Goal: Task Accomplishment & Management: Complete application form

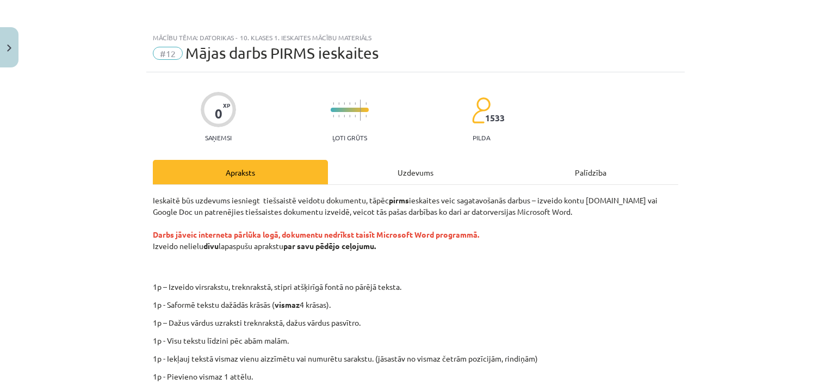
scroll to position [27, 0]
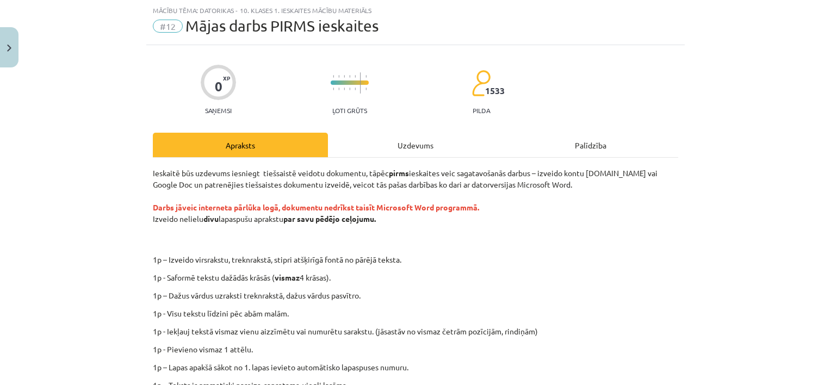
click at [598, 271] on div "Ieskaitē būs uzdevums iesniegt tiešsaistē veidotu dokumentu, tāpēc pirms ieskai…" at bounding box center [416, 324] width 526 height 312
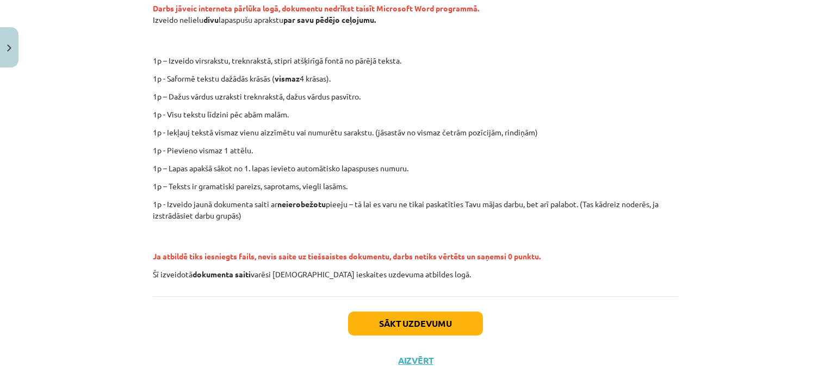
scroll to position [234, 0]
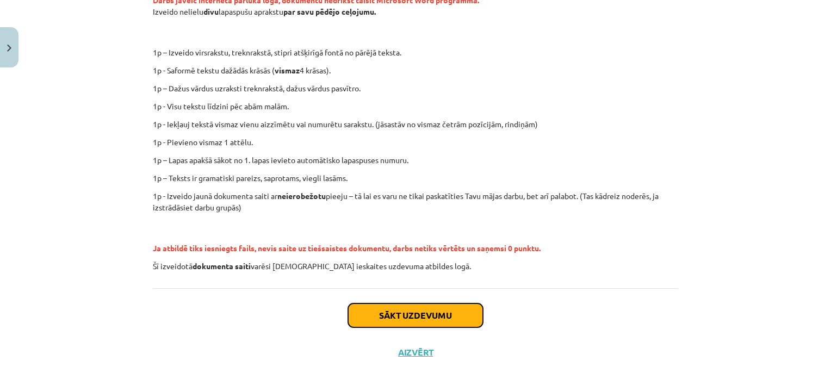
click at [442, 313] on button "Sākt uzdevumu" at bounding box center [415, 316] width 135 height 24
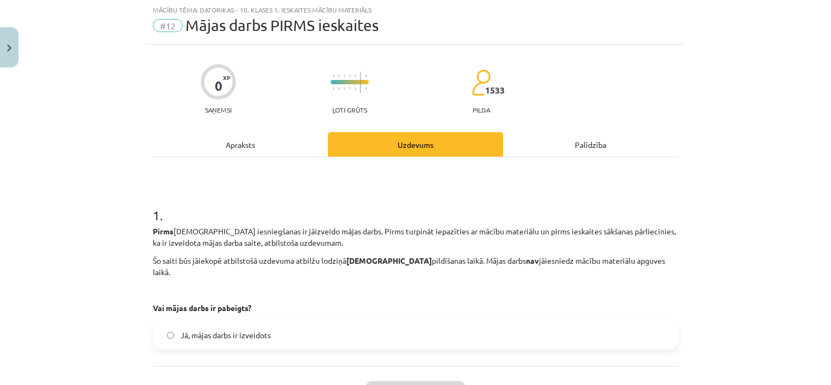
scroll to position [27, 0]
click at [385, 322] on label "Jā, mājas darbs ir izveidots" at bounding box center [415, 335] width 523 height 27
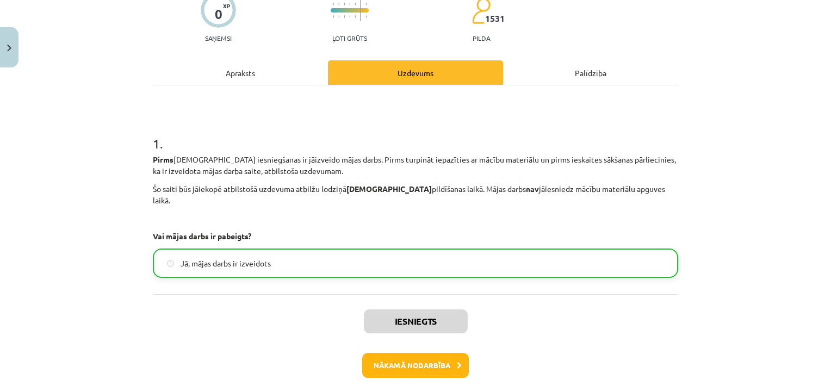
scroll to position [126, 0]
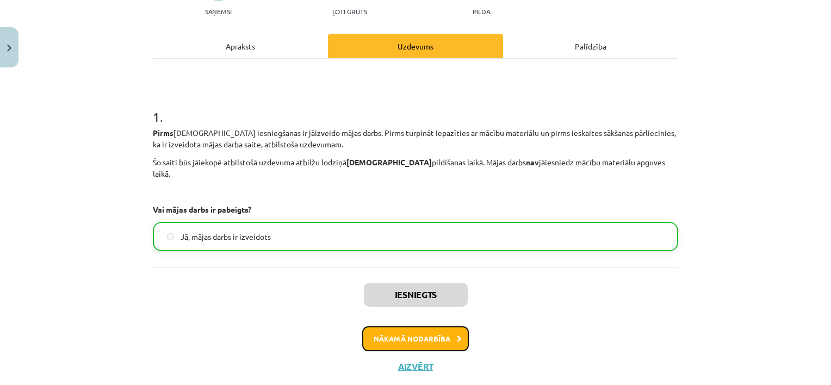
click at [436, 331] on button "Nākamā nodarbība" at bounding box center [415, 338] width 107 height 25
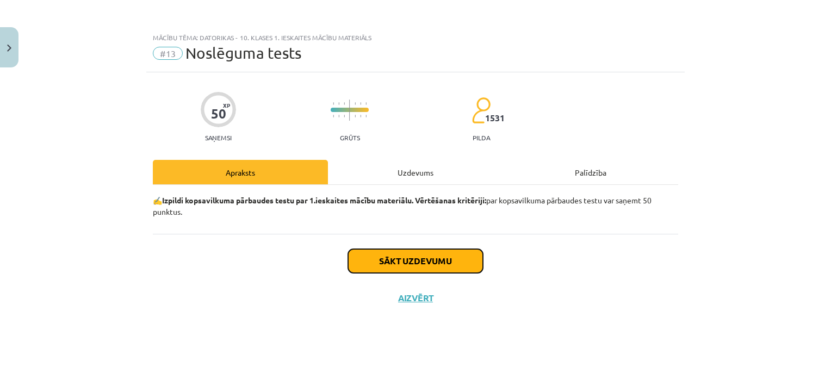
click at [440, 266] on button "Sākt uzdevumu" at bounding box center [415, 261] width 135 height 24
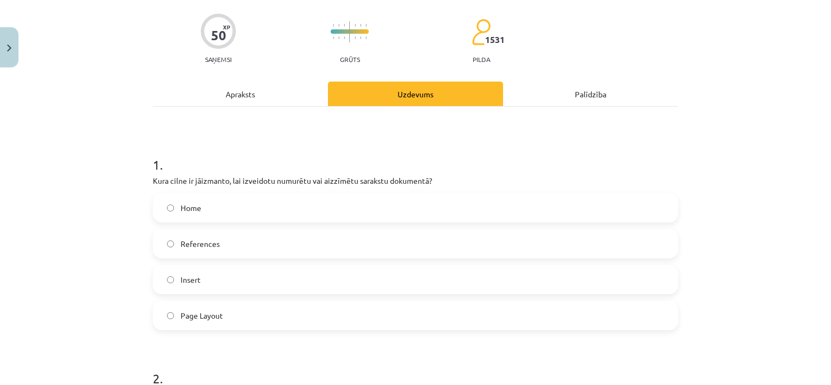
scroll to position [98, 0]
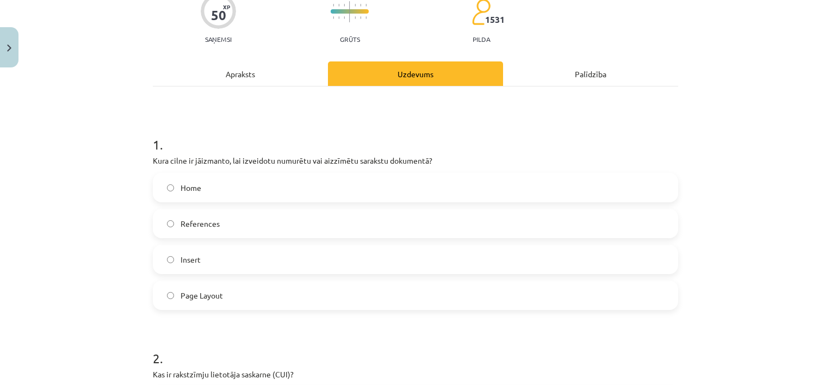
click at [226, 259] on label "Insert" at bounding box center [415, 259] width 523 height 27
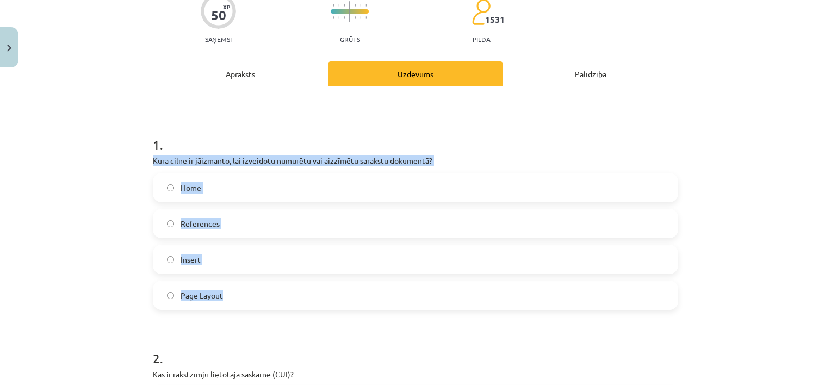
drag, startPoint x: 141, startPoint y: 159, endPoint x: 251, endPoint y: 293, distance: 173.2
click at [251, 293] on div "Mācību tēma: Datorikas - 10. klases 1. ieskaites mācību materiāls #13 Noslēguma…" at bounding box center [415, 192] width 831 height 385
copy div "Kura cilne ir jāizmanto, lai izveidotu numurētu vai aizzīmētu sarakstu dokument…"
click at [274, 256] on label "Insert" at bounding box center [415, 259] width 523 height 27
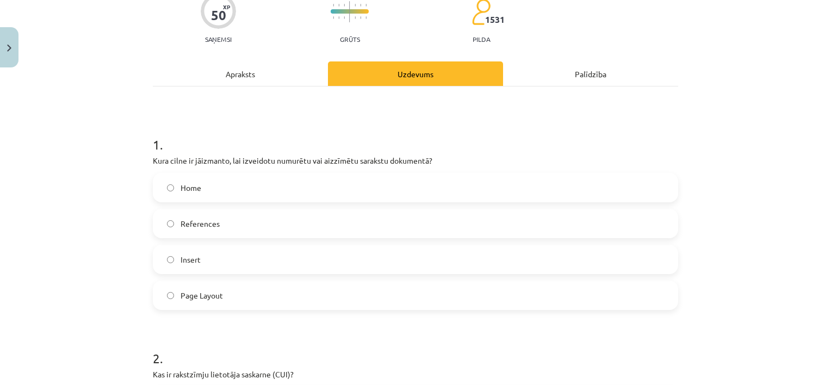
click at [468, 194] on label "Home" at bounding box center [415, 187] width 523 height 27
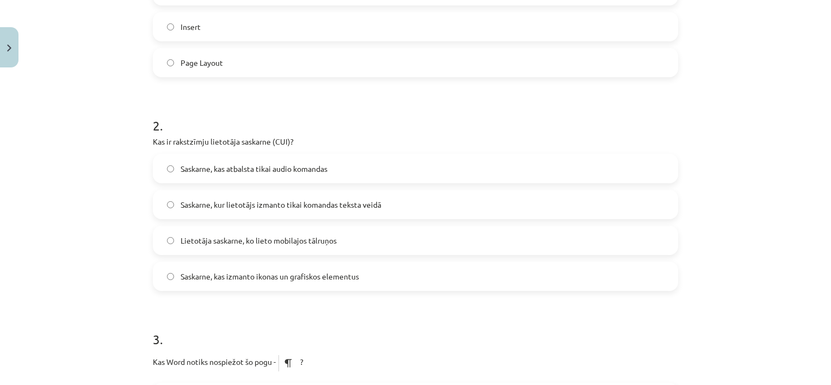
scroll to position [334, 0]
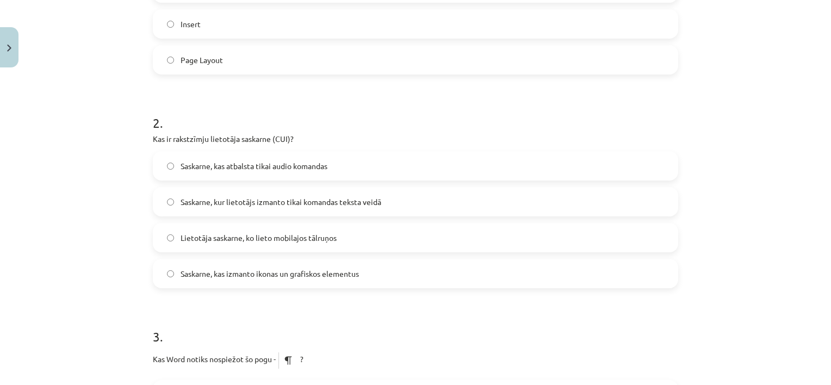
drag, startPoint x: 150, startPoint y: 137, endPoint x: 387, endPoint y: 282, distance: 278.6
click at [387, 282] on div "2 . Kas ir rakstzīmju lietotāja saskarne (CUI)? Saskarne, kas atbalsta tikai au…" at bounding box center [416, 192] width 526 height 192
copy div "Kas ir rakstzīmju lietotāja saskarne (CUI)? Saskarne, kas atbalsta tikai audio …"
click at [431, 237] on label "Lietotāja saskarne, ko lieto mobilajos tālruņos" at bounding box center [415, 237] width 523 height 27
click at [114, 242] on div "Mācību tēma: Datorikas - 10. klases 1. ieskaites mācību materiāls #13 Noslēguma…" at bounding box center [415, 192] width 831 height 385
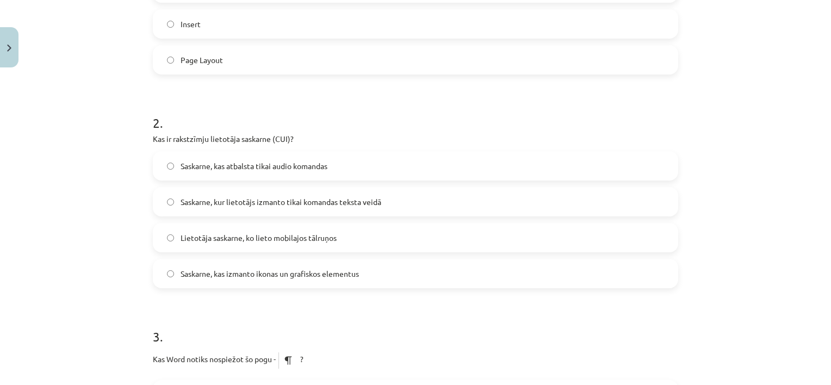
click at [218, 194] on label "Saskarne, kur lietotājs izmanto tikai komandas teksta veidā" at bounding box center [415, 201] width 523 height 27
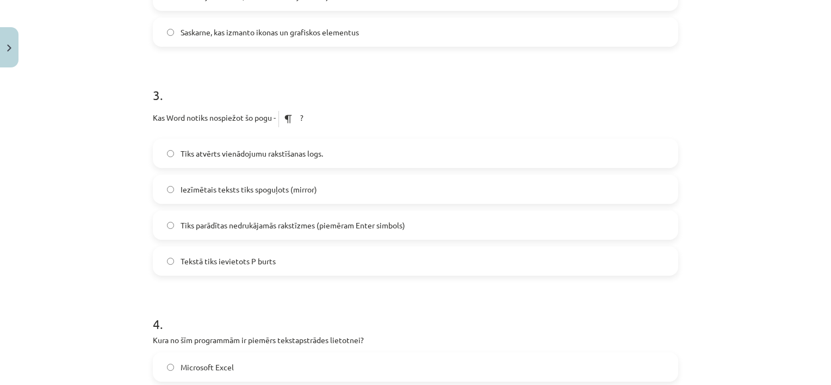
scroll to position [588, 0]
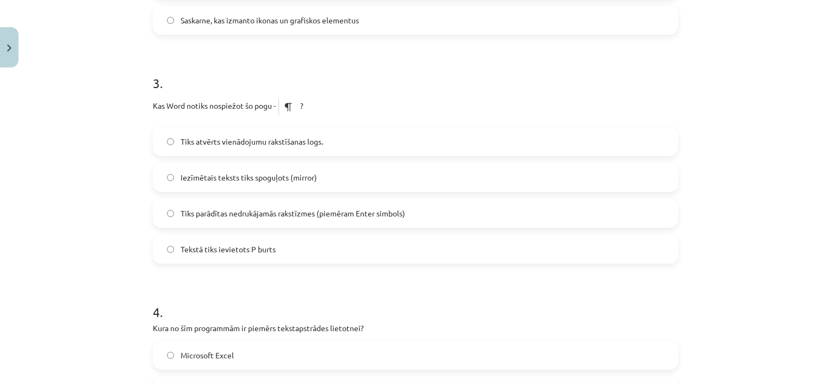
click at [438, 210] on label "Tiks parādītas nedrukājamās rakstīzmes (piemēram Enter simbols)" at bounding box center [415, 213] width 523 height 27
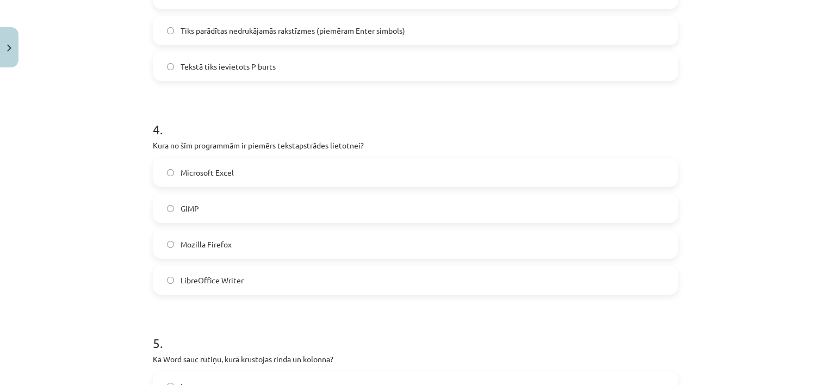
scroll to position [785, 0]
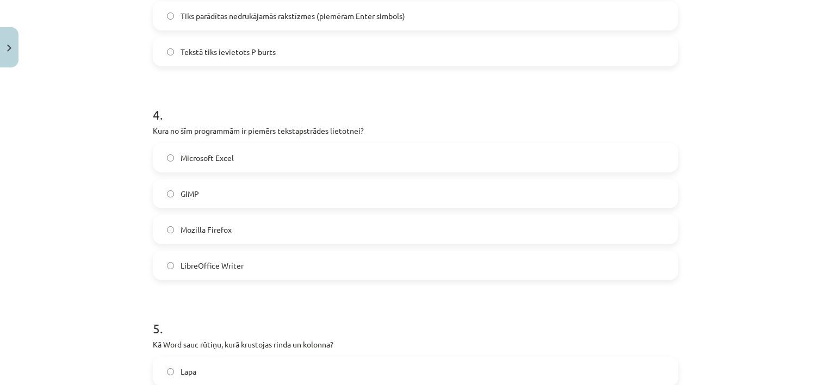
click at [256, 159] on label "Microsoft Excel" at bounding box center [415, 157] width 523 height 27
click at [246, 270] on label "LibreOffice Writer" at bounding box center [415, 265] width 523 height 27
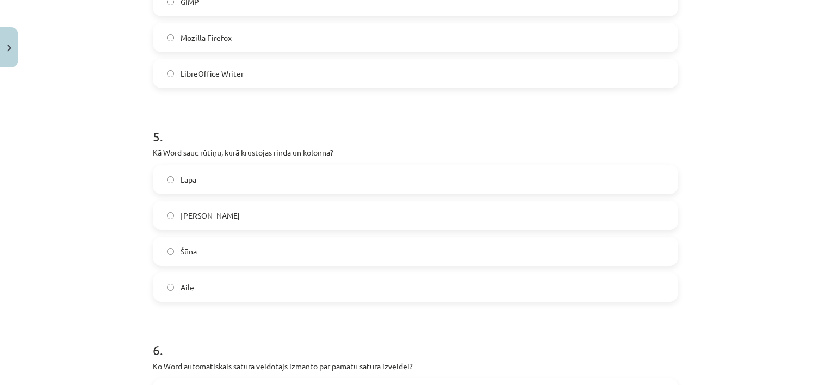
scroll to position [1027, 0]
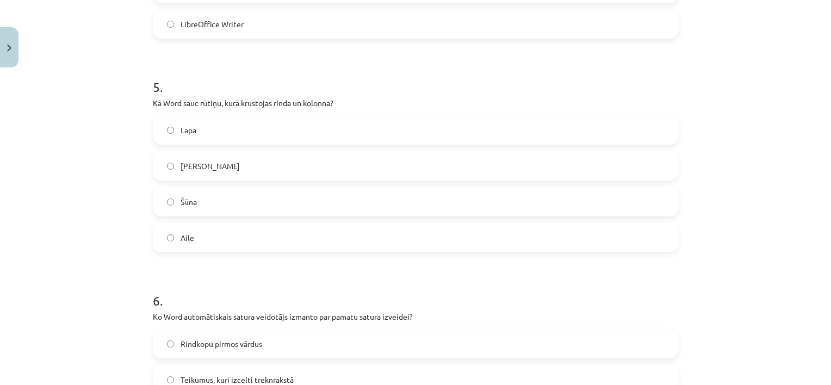
click at [376, 189] on label "Šūna" at bounding box center [415, 201] width 523 height 27
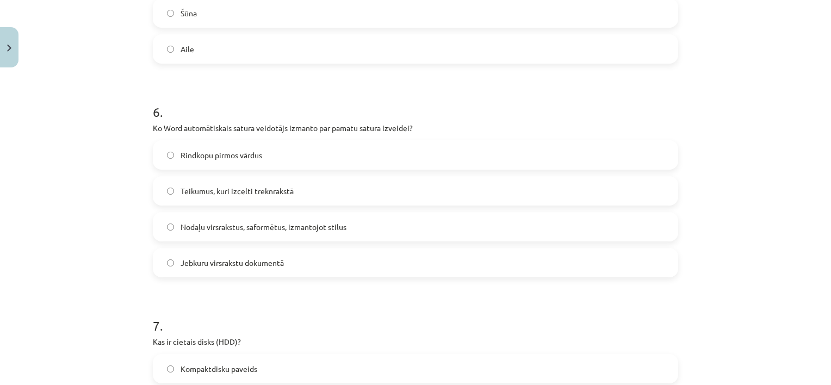
scroll to position [1218, 0]
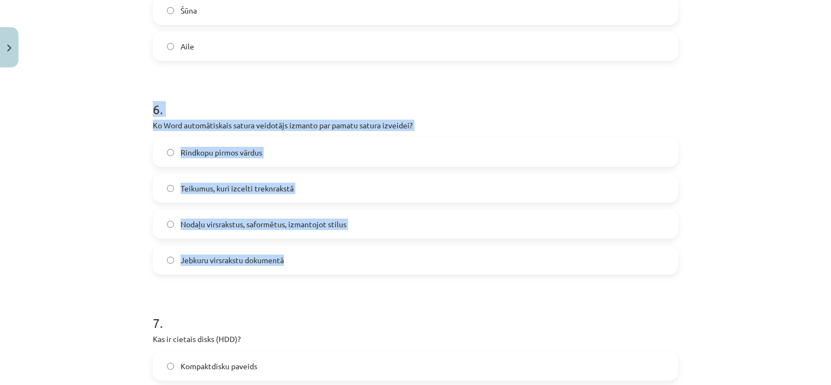
drag, startPoint x: 136, startPoint y: 114, endPoint x: 336, endPoint y: 255, distance: 244.1
click at [336, 255] on div "Mācību tēma: Datorikas - 10. klases 1. ieskaites mācību materiāls #13 Noslēguma…" at bounding box center [415, 192] width 831 height 385
copy div "6 . Ko Word automātiskais satura veidotājs izmanto par pamatu satura izveidei? …"
click at [102, 245] on div "Mācību tēma: Datorikas - 10. klases 1. ieskaites mācību materiāls #13 Noslēguma…" at bounding box center [415, 192] width 831 height 385
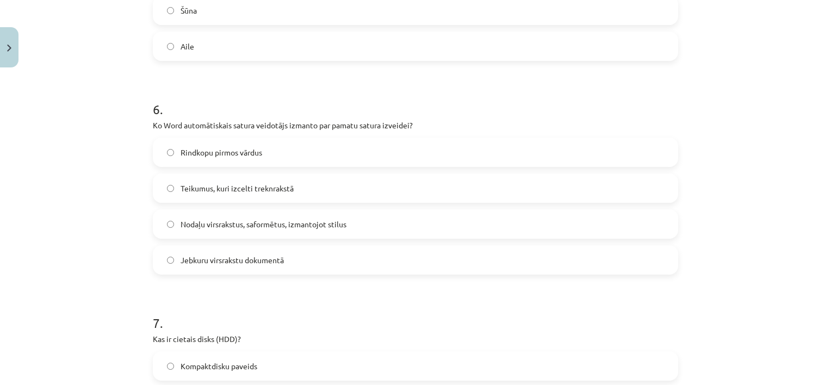
click at [203, 219] on span "Nodaļu virsrakstus, saformētus, izmantojot stilus" at bounding box center [264, 224] width 166 height 11
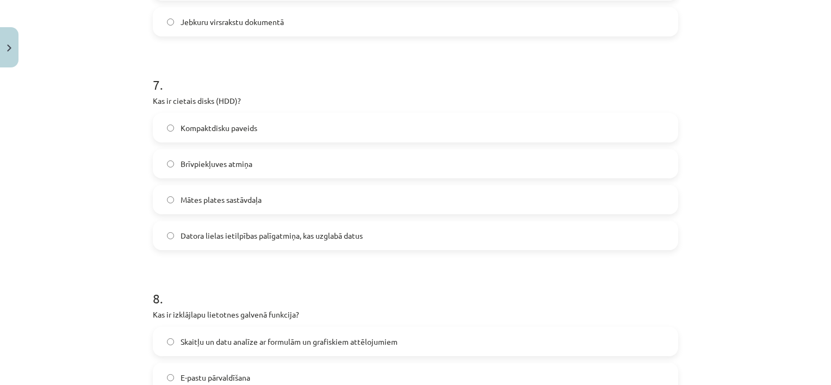
scroll to position [1462, 0]
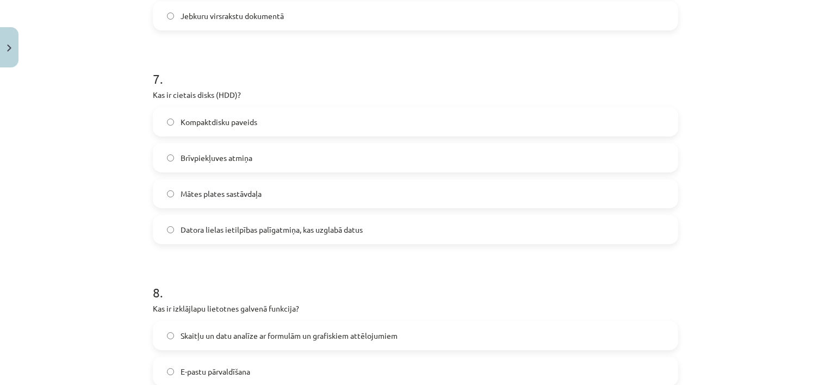
click at [537, 232] on label "Datora lielas ietilpības palīgatmiņa, kas uzglabā datus" at bounding box center [415, 229] width 523 height 27
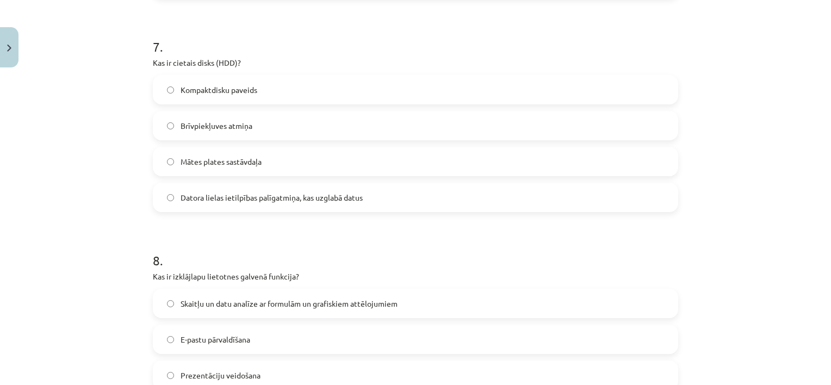
scroll to position [1489, 0]
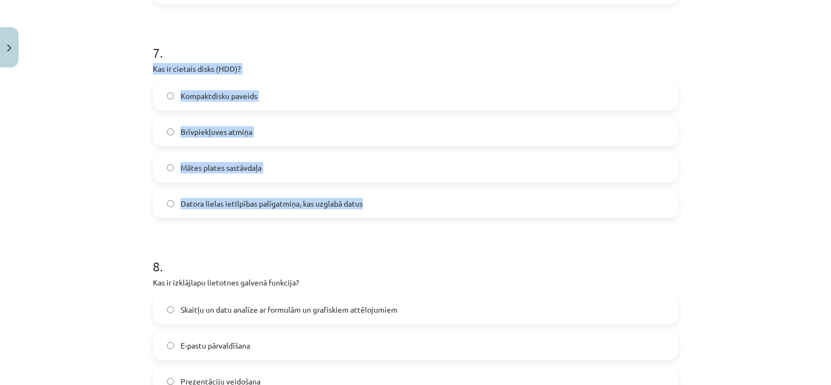
drag, startPoint x: 135, startPoint y: 66, endPoint x: 373, endPoint y: 208, distance: 277.2
click at [373, 208] on div "Mācību tēma: Datorikas - 10. klases 1. ieskaites mācību materiāls #13 Noslēguma…" at bounding box center [415, 192] width 831 height 385
copy div "Kas ir cietais disks (HDD)? Kompaktdisku paveids Brīvpiekļuves atmiņa Mātes pla…"
click at [398, 201] on label "Datora lielas ietilpības palīgatmiņa, kas uzglabā datus" at bounding box center [415, 203] width 523 height 27
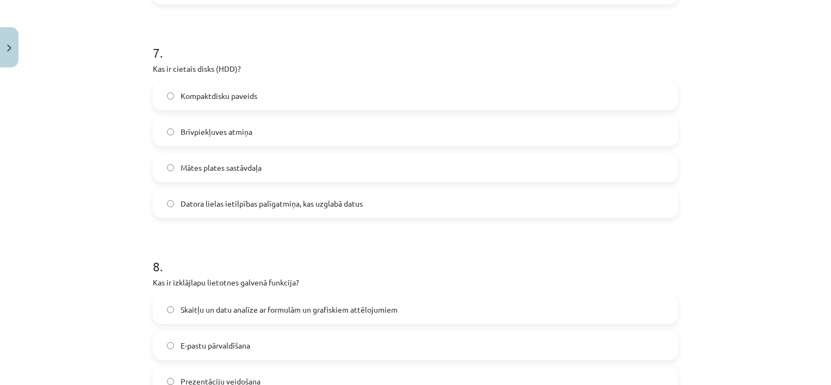
click at [91, 264] on div "Mācību tēma: Datorikas - 10. klases 1. ieskaites mācību materiāls #13 Noslēguma…" at bounding box center [415, 192] width 831 height 385
click at [807, 251] on div "Mācību tēma: Datorikas - 10. klases 1. ieskaites mācību materiāls #13 Noslēguma…" at bounding box center [415, 192] width 831 height 385
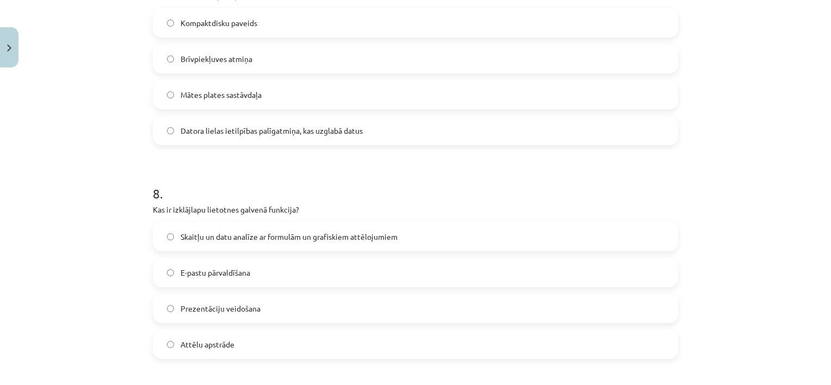
scroll to position [1628, 0]
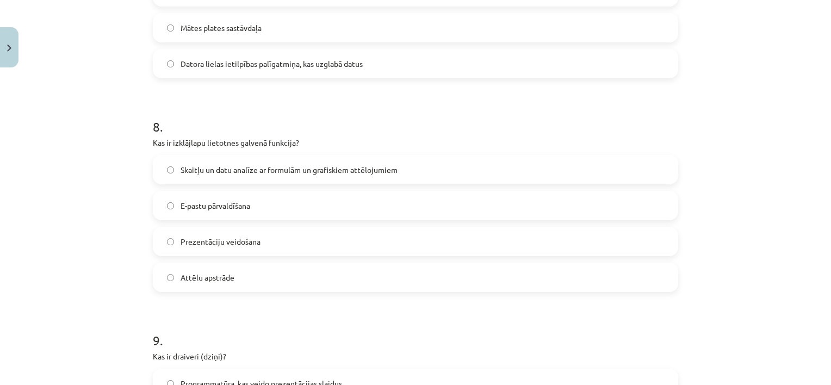
drag, startPoint x: 143, startPoint y: 137, endPoint x: 279, endPoint y: 284, distance: 200.2
copy div "Kas ir izklājlapu lietotnes galvenā funkcija? Skaitļu un datu analīze ar formul…"
click at [437, 335] on h1 "9 ." at bounding box center [416, 331] width 526 height 34
click at [404, 161] on label "Skaitļu un datu analīze ar formulām un grafiskiem attēlojumiem" at bounding box center [415, 169] width 523 height 27
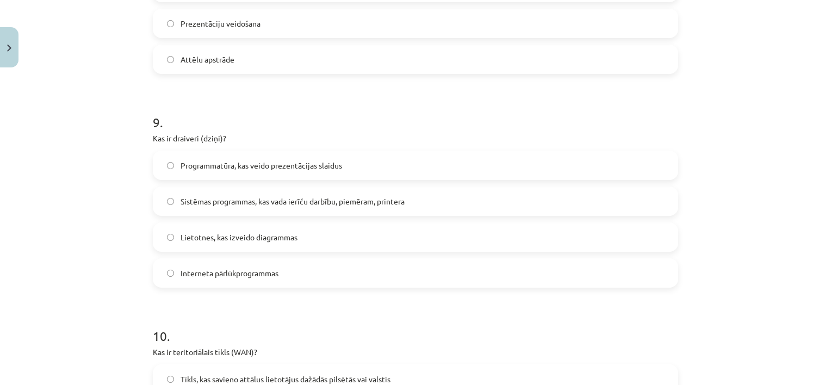
scroll to position [1852, 0]
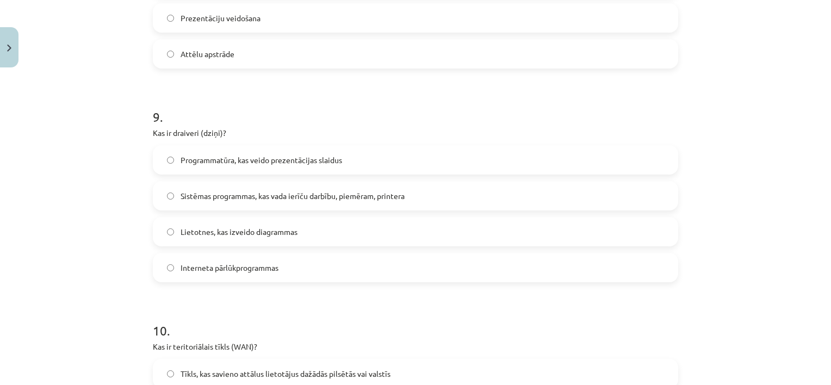
click at [492, 196] on label "Sistēmas programmas, kas vada ierīču darbību, piemēram, printera" at bounding box center [415, 195] width 523 height 27
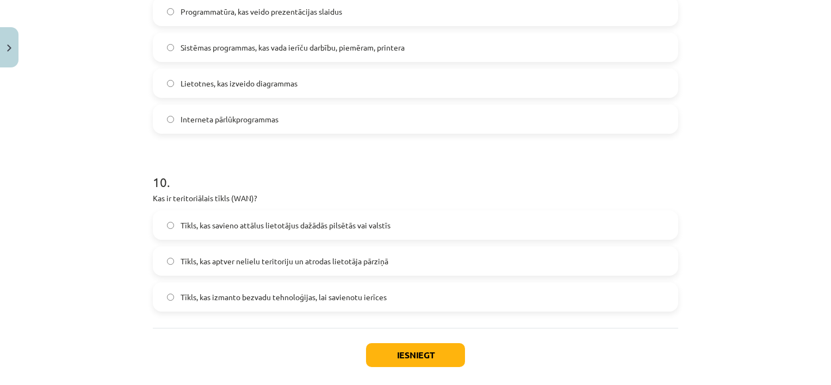
scroll to position [2039, 0]
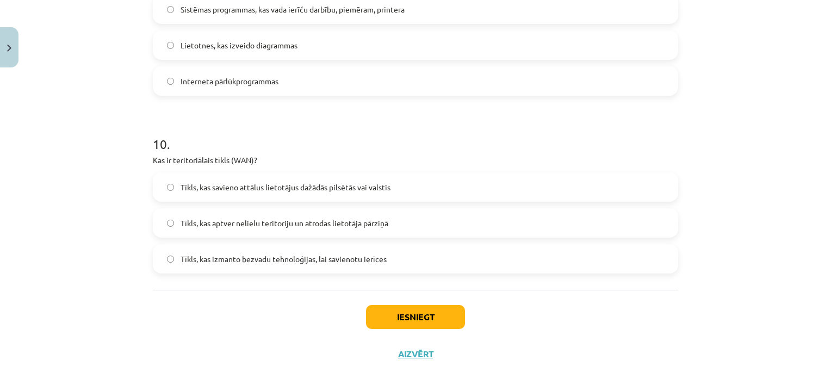
click at [453, 184] on label "Tīkls, kas savieno attālus lietotājus dažādās pilsētās vai valstīs" at bounding box center [415, 187] width 523 height 27
click at [374, 313] on button "Iesniegt" at bounding box center [415, 317] width 99 height 24
click at [403, 311] on button "Iesniegt" at bounding box center [415, 317] width 99 height 24
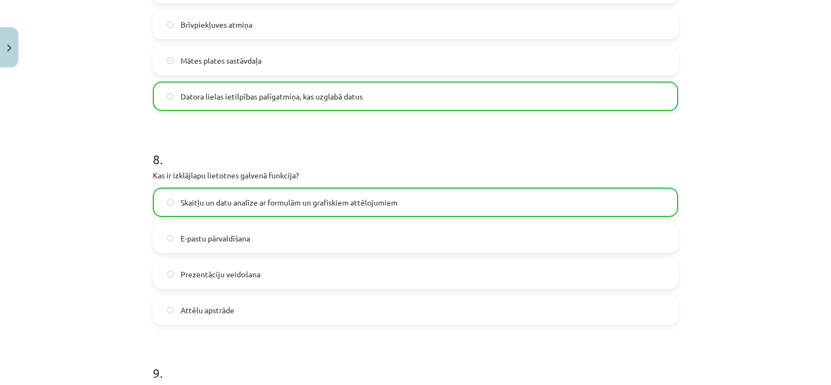
scroll to position [2087, 0]
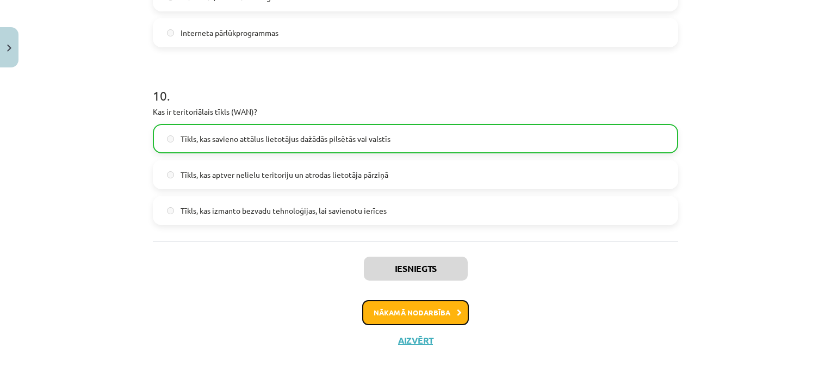
click at [419, 306] on button "Nākamā nodarbība" at bounding box center [415, 312] width 107 height 25
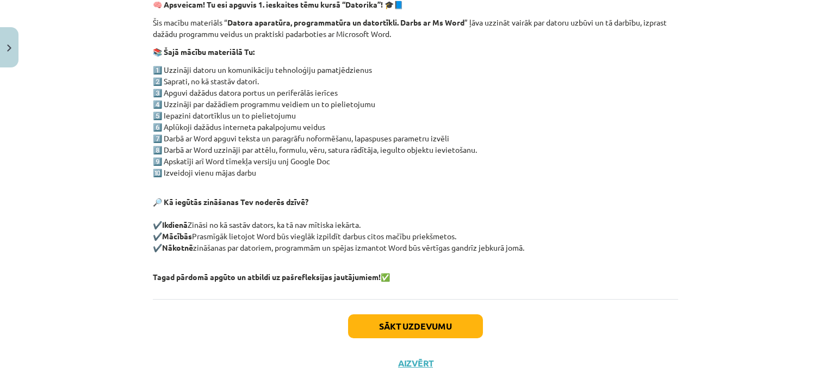
scroll to position [219, 0]
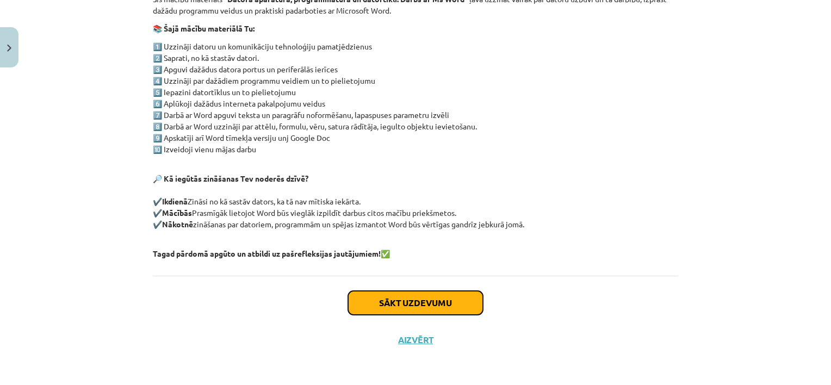
click at [383, 307] on button "Sākt uzdevumu" at bounding box center [415, 303] width 135 height 24
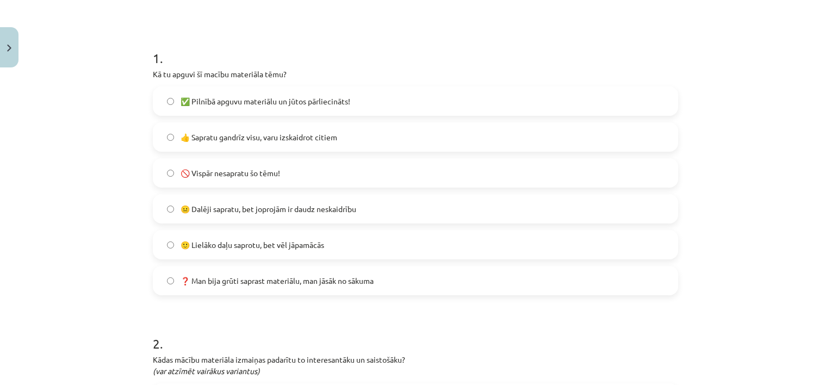
scroll to position [187, 0]
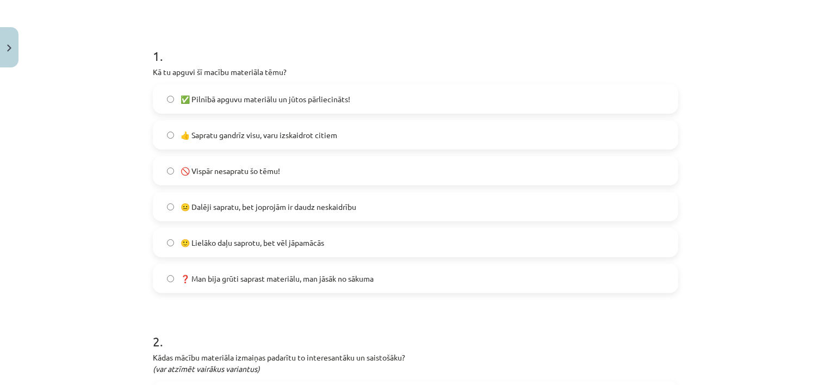
click at [383, 242] on label "🙂 Lielāko daļu saprotu, bet vēl jāpamācās" at bounding box center [415, 242] width 523 height 27
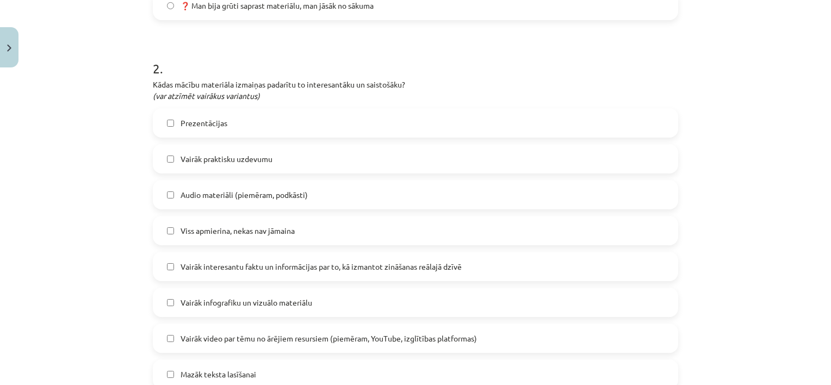
scroll to position [472, 0]
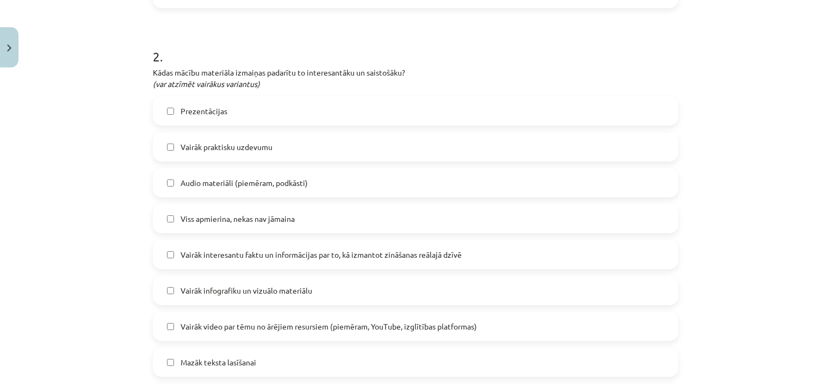
click at [599, 139] on label "Vairāk praktisku uzdevumu" at bounding box center [415, 146] width 523 height 27
click at [602, 119] on label "Prezentācijas" at bounding box center [415, 110] width 523 height 27
click at [572, 252] on label "Vairāk interesantu faktu un informācijas par to, kā izmantot zināšanas reālajā …" at bounding box center [415, 254] width 523 height 27
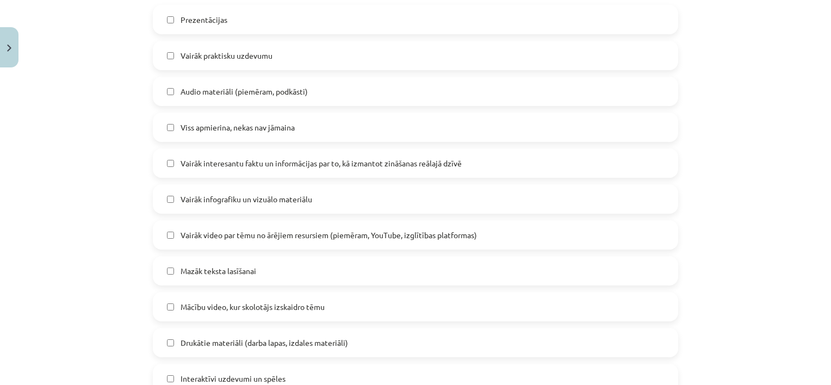
scroll to position [597, 0]
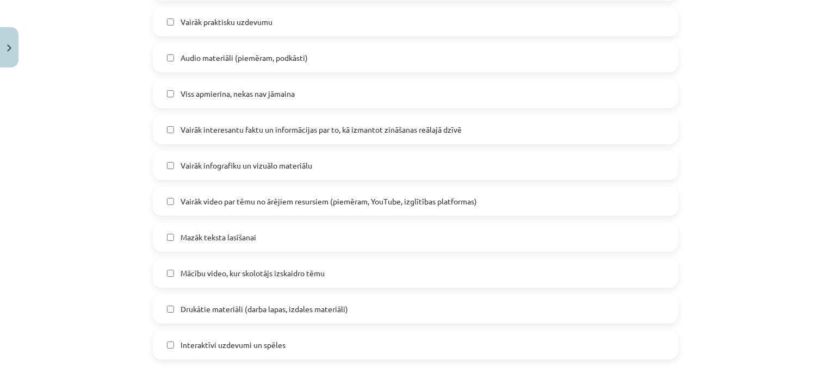
click at [592, 166] on label "Vairāk infografiku un vizuālo materiālu" at bounding box center [415, 165] width 523 height 27
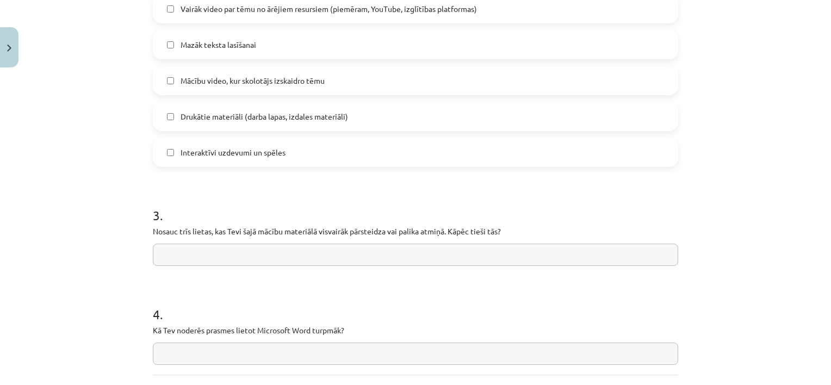
scroll to position [795, 0]
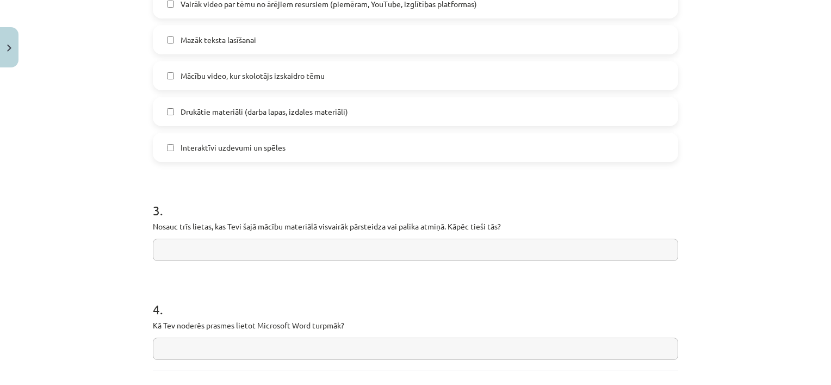
click at [601, 250] on input "text" at bounding box center [416, 250] width 526 height 22
type input "*"
click at [188, 251] on input "text" at bounding box center [416, 250] width 526 height 22
click at [178, 249] on input "**********" at bounding box center [416, 250] width 526 height 22
type input "**********"
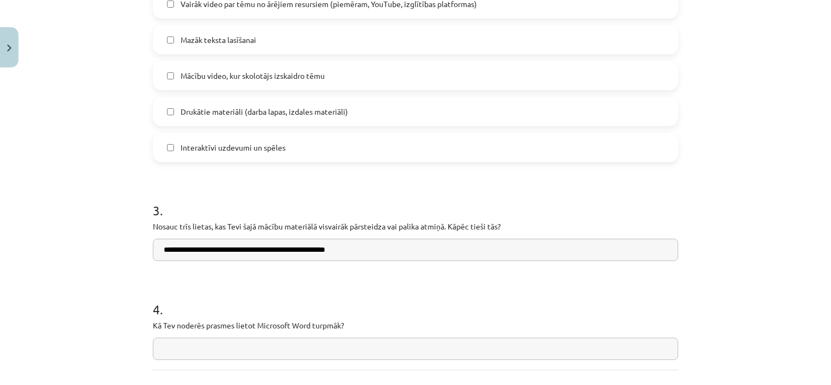
click at [235, 347] on input "text" at bounding box center [416, 349] width 526 height 22
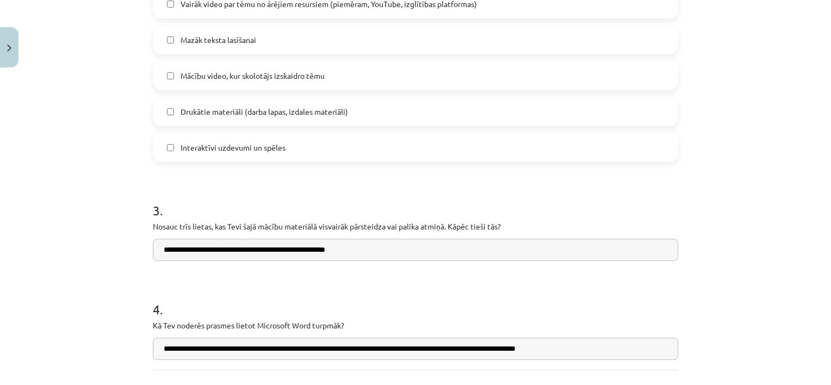
type input "**********"
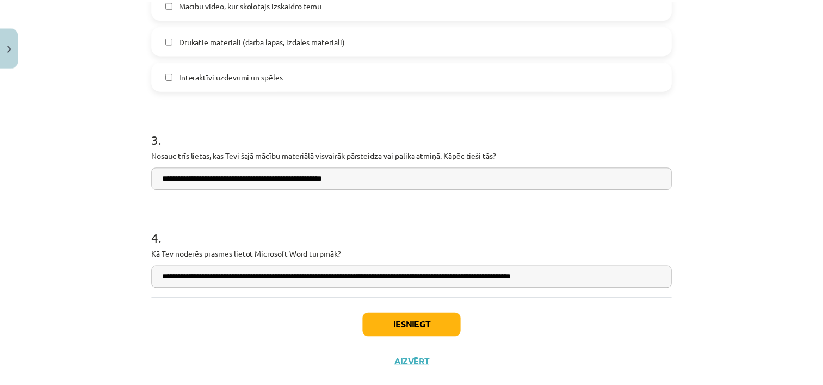
scroll to position [889, 0]
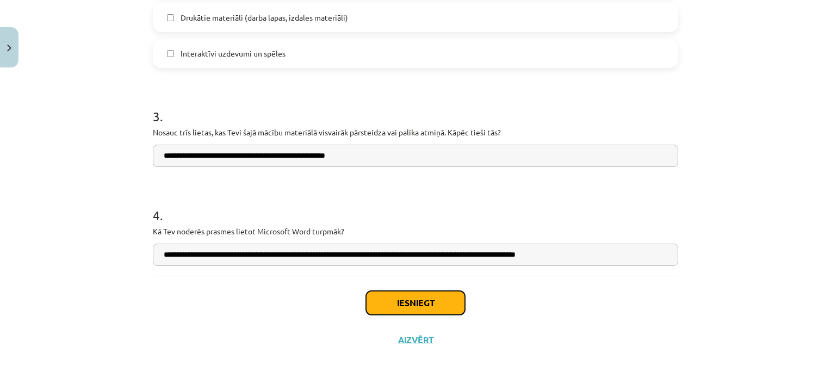
click at [427, 301] on button "Iesniegt" at bounding box center [415, 303] width 99 height 24
click at [351, 53] on label "Interaktīvi uzdevumi un spēles" at bounding box center [415, 53] width 523 height 27
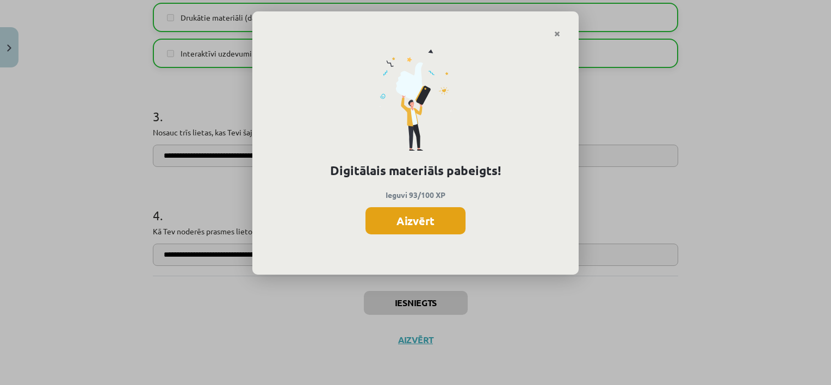
click at [429, 230] on button "Aizvērt" at bounding box center [416, 220] width 100 height 27
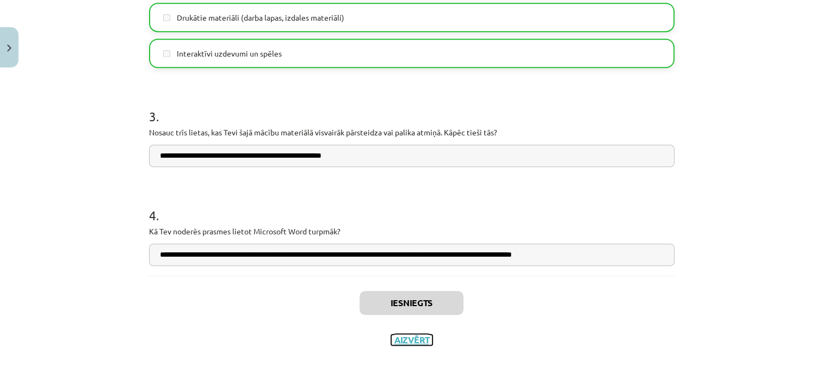
click at [409, 342] on button "Aizvērt" at bounding box center [411, 340] width 41 height 11
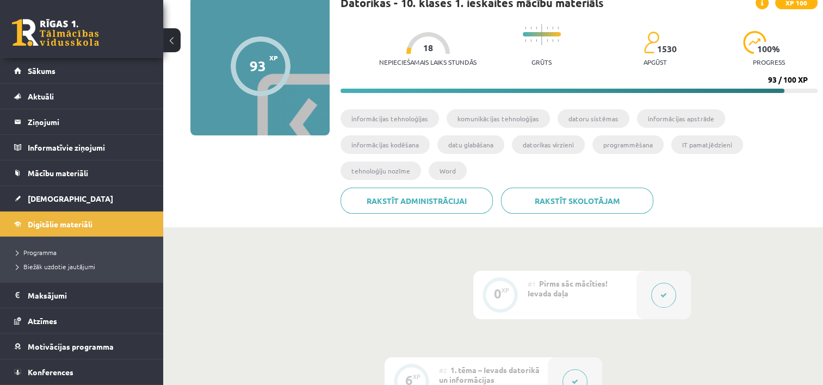
drag, startPoint x: 822, startPoint y: 84, endPoint x: 827, endPoint y: 67, distance: 17.6
click at [823, 67] on html "0 Dāvanas 61 mP 148 xp [PERSON_NAME] Sākums Aktuāli Kā mācīties eSKOLĀ Kontakti…" at bounding box center [411, 105] width 823 height 385
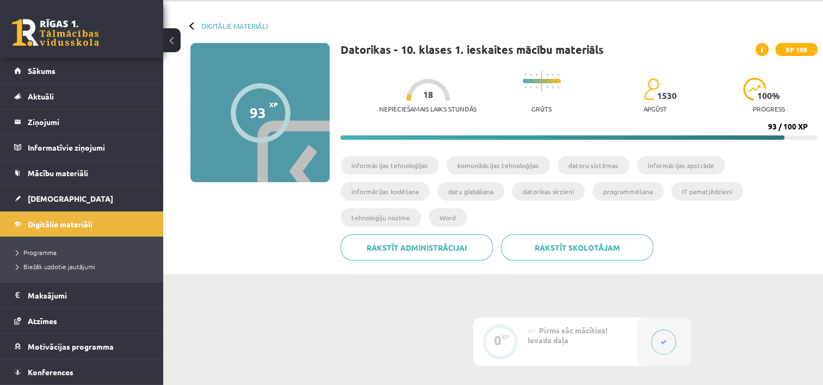
scroll to position [36, 0]
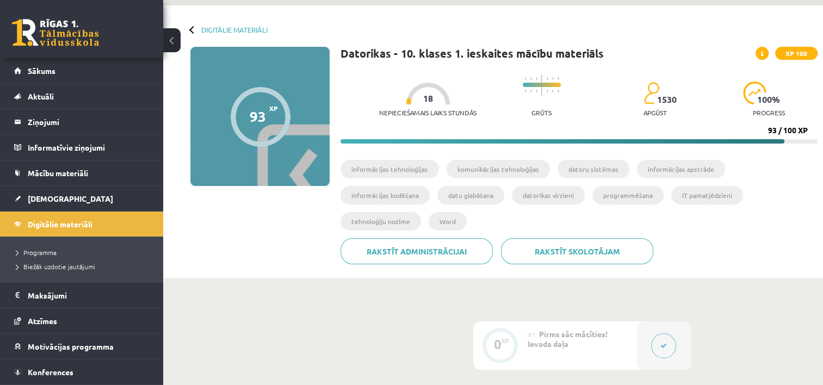
click at [196, 28] on div "Digitālie materiāli" at bounding box center [228, 30] width 77 height 8
click at [206, 24] on div "Digitālie materiāli 93 XP XP 100 93 / 100 XP Datorikas - 10. klases 1. ieskaite…" at bounding box center [493, 141] width 660 height 273
click at [209, 29] on link "Digitālie materiāli" at bounding box center [234, 30] width 66 height 8
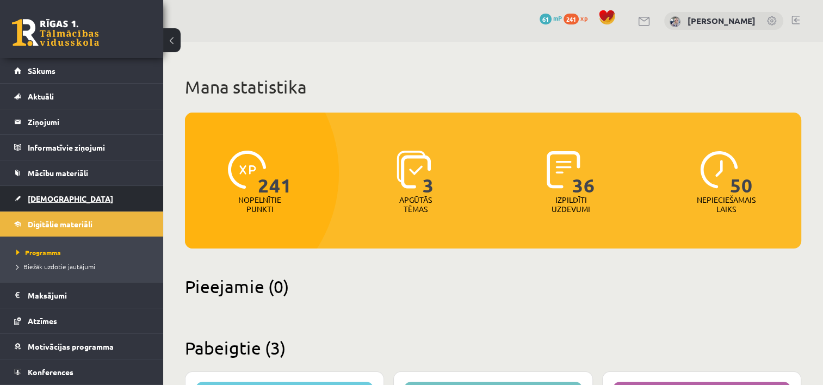
click at [79, 193] on link "[DEMOGRAPHIC_DATA]" at bounding box center [81, 198] width 135 height 25
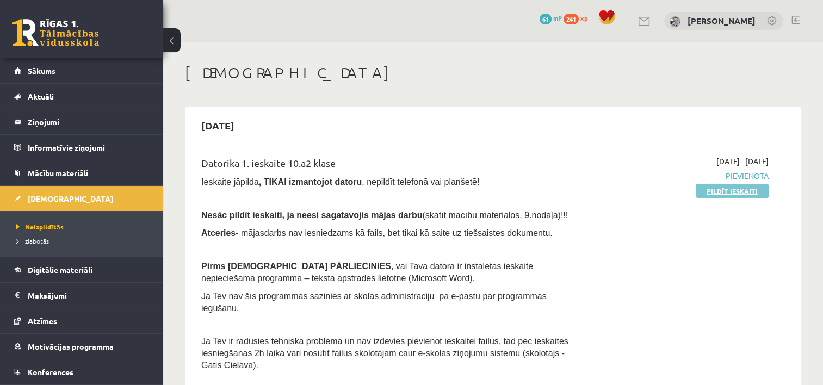
click at [745, 193] on link "Pildīt ieskaiti" at bounding box center [732, 191] width 73 height 14
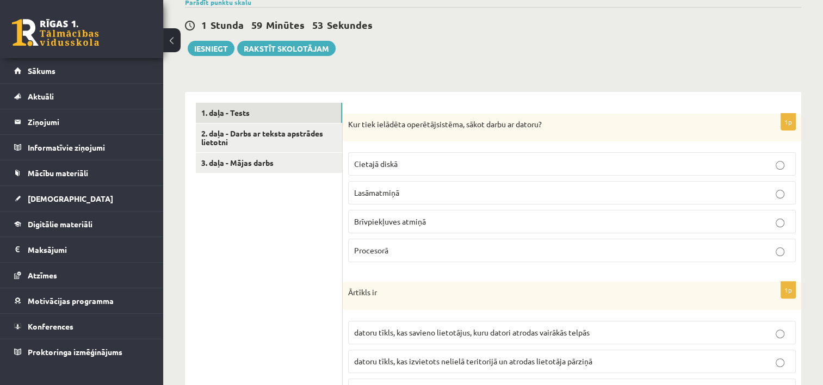
scroll to position [271, 0]
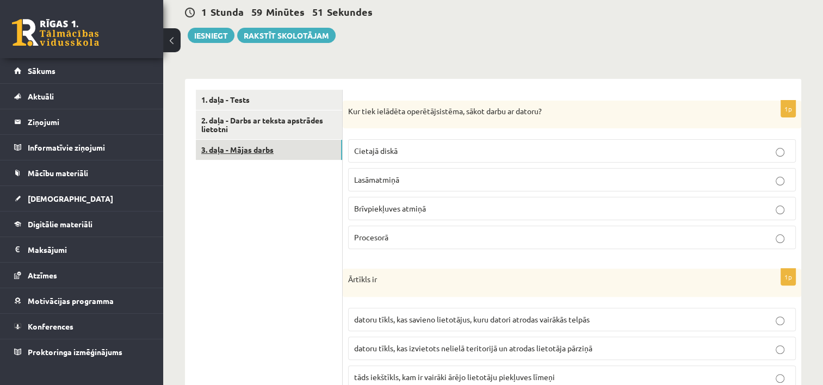
click at [256, 155] on link "3. daļa - Mājas darbs" at bounding box center [269, 150] width 146 height 20
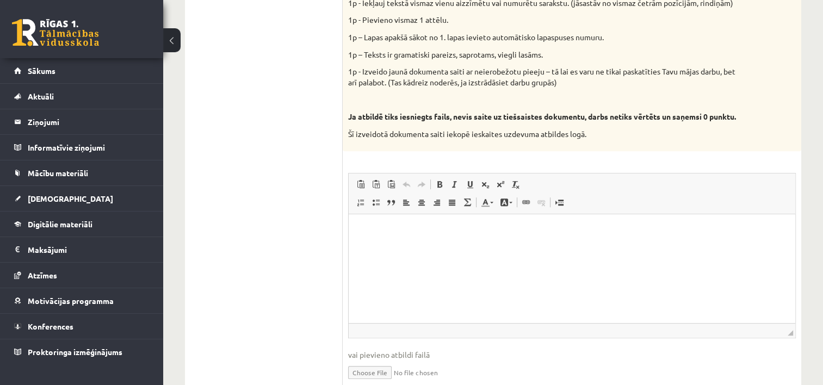
scroll to position [583, 0]
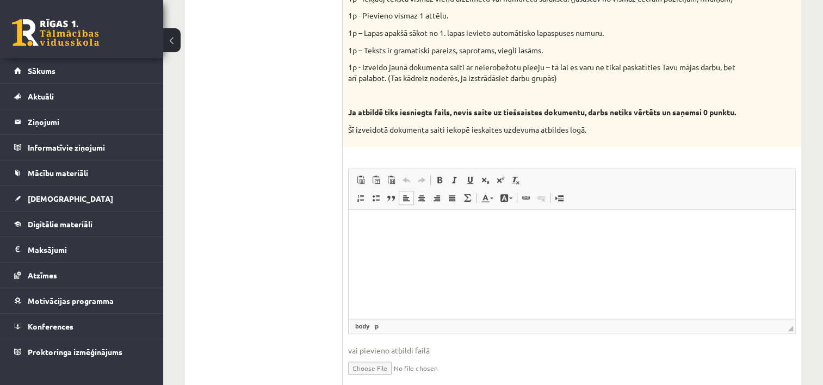
click at [638, 233] on html at bounding box center [572, 226] width 447 height 33
drag, startPoint x: 638, startPoint y: 233, endPoint x: 583, endPoint y: 227, distance: 55.3
click at [583, 227] on p "Bagātinātā teksta redaktors, wiswyg-editor-user-answer-47024952189440" at bounding box center [572, 226] width 425 height 11
drag, startPoint x: 404, startPoint y: 244, endPoint x: 375, endPoint y: 219, distance: 37.4
click at [375, 219] on html at bounding box center [572, 226] width 447 height 33
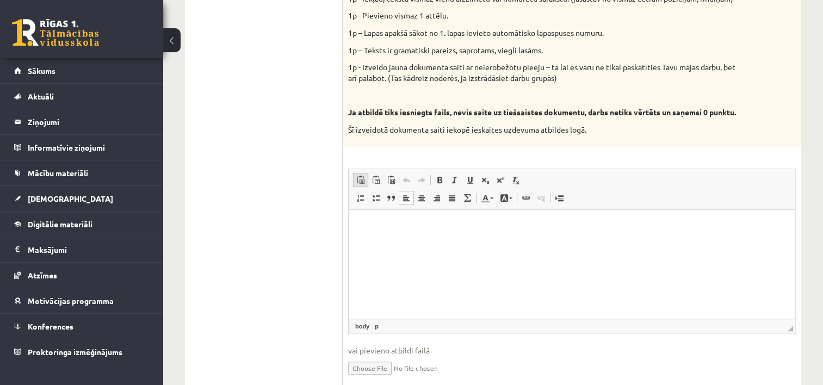
click at [363, 184] on span at bounding box center [360, 180] width 9 height 9
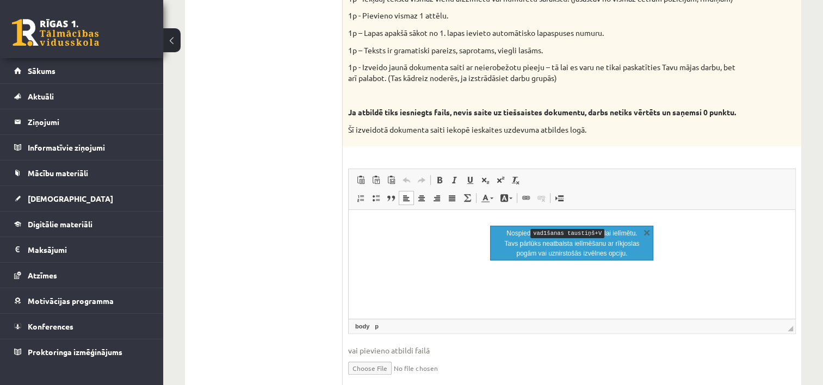
click at [423, 243] on html at bounding box center [572, 226] width 447 height 33
click at [414, 243] on html at bounding box center [572, 226] width 447 height 33
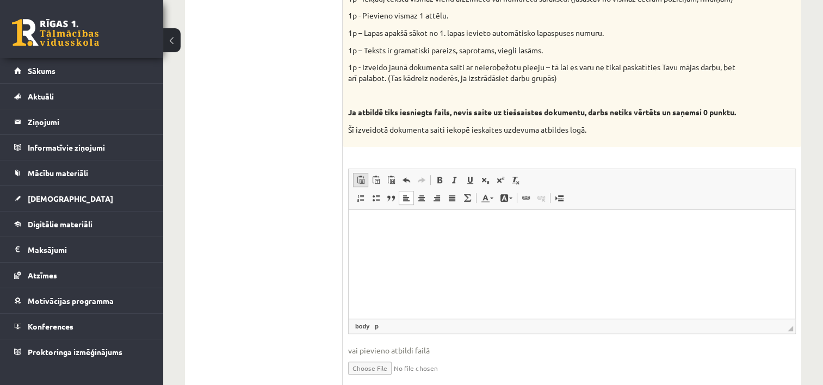
click at [366, 187] on link "Ielīmēt Klaviatūras saīsne vadīšanas taustiņš+V" at bounding box center [360, 180] width 15 height 14
click at [363, 184] on span at bounding box center [360, 180] width 9 height 9
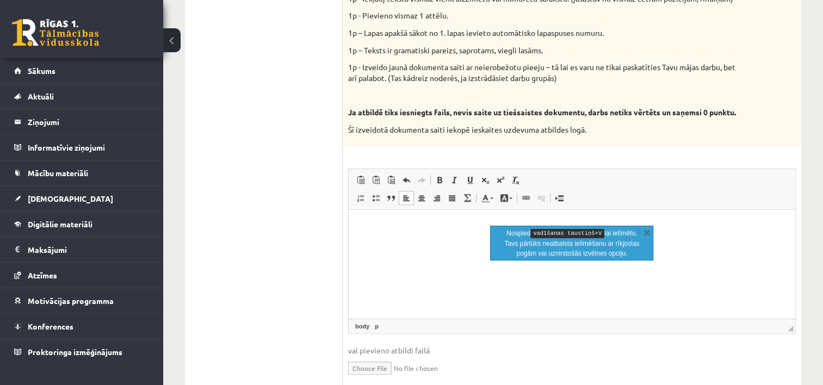
click at [558, 246] on p "Nospied vadīšanas taustiņš+V lai ielīmētu. Tavs pārlūks neatbalsta ielīmēšanu a…" at bounding box center [571, 244] width 137 height 30
click at [565, 233] on kbd "vadīšanas taustiņš+V" at bounding box center [567, 233] width 74 height 9
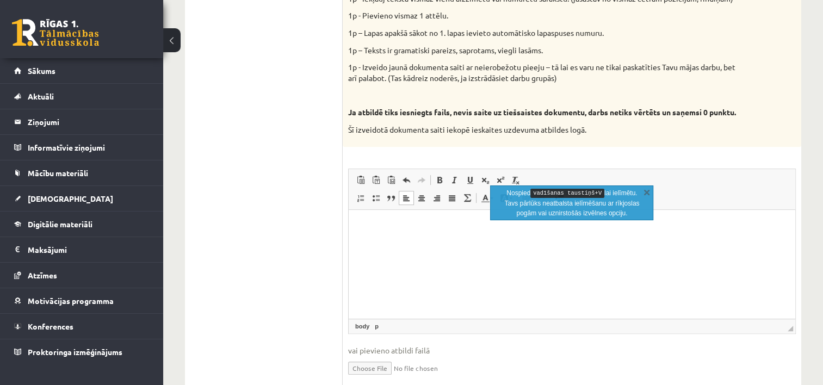
scroll to position [636, 0]
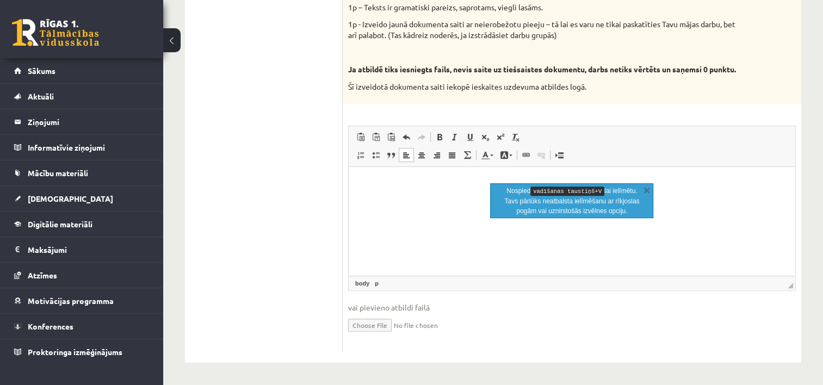
click at [496, 200] on div "Nospied vadīšanas taustiņš+V lai ielīmētu. Tavs pārlūks neatbalsta ielīmēšanu a…" at bounding box center [571, 200] width 163 height 35
click at [424, 193] on html at bounding box center [572, 183] width 447 height 33
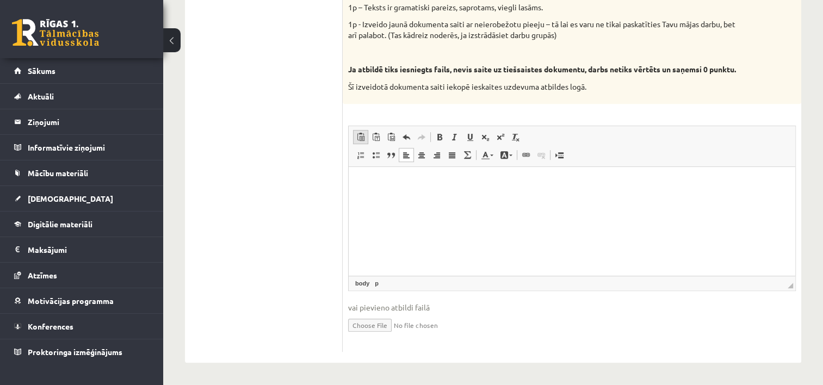
click at [362, 140] on span at bounding box center [360, 137] width 9 height 9
click at [402, 199] on span "Ielīmēt" at bounding box center [411, 202] width 30 height 16
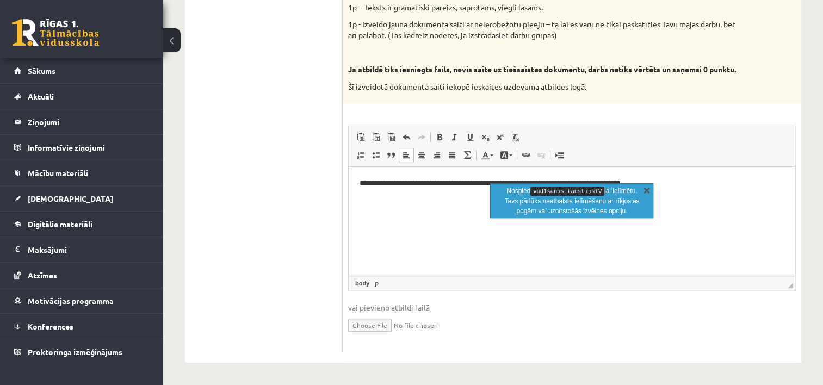
click at [646, 184] on link "X" at bounding box center [646, 189] width 11 height 11
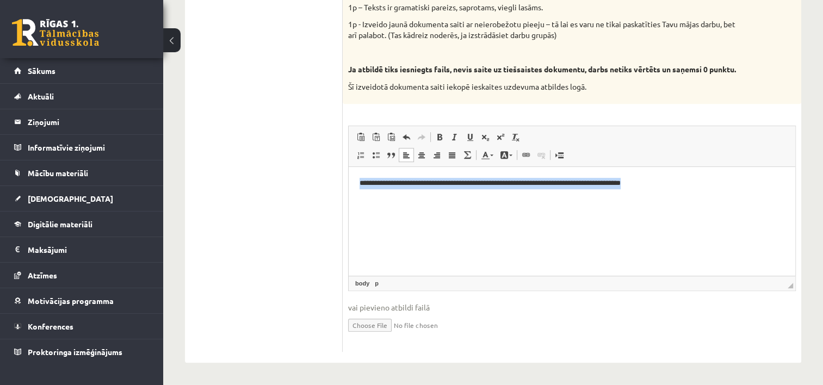
drag, startPoint x: 718, startPoint y: 183, endPoint x: 360, endPoint y: 178, distance: 358.0
click at [360, 178] on p "**********" at bounding box center [572, 183] width 425 height 11
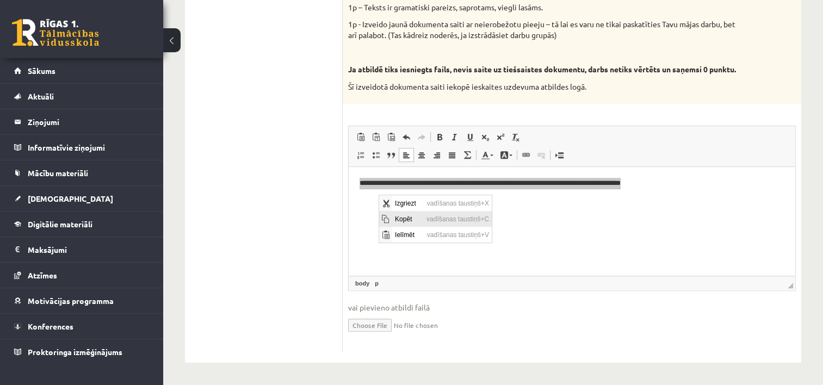
click at [397, 219] on span "Kopēt" at bounding box center [408, 219] width 32 height 16
copy p "Bagātinātā teksta redaktors, wiswyg-editor-user-answer-47024952189440"
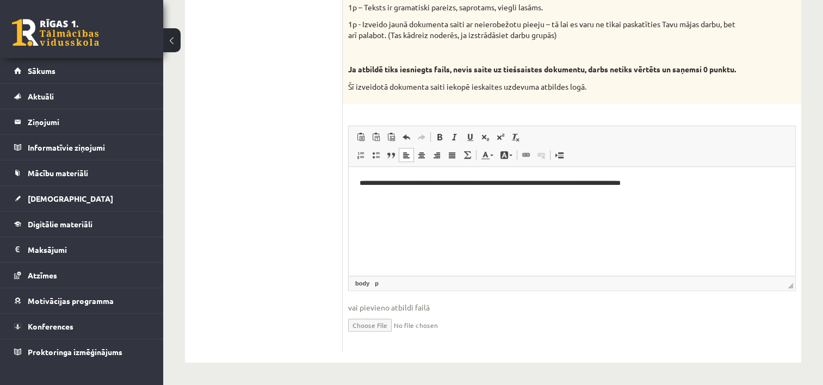
drag, startPoint x: 367, startPoint y: 191, endPoint x: 397, endPoint y: 208, distance: 34.4
click at [397, 208] on html "**********" at bounding box center [572, 192] width 447 height 51
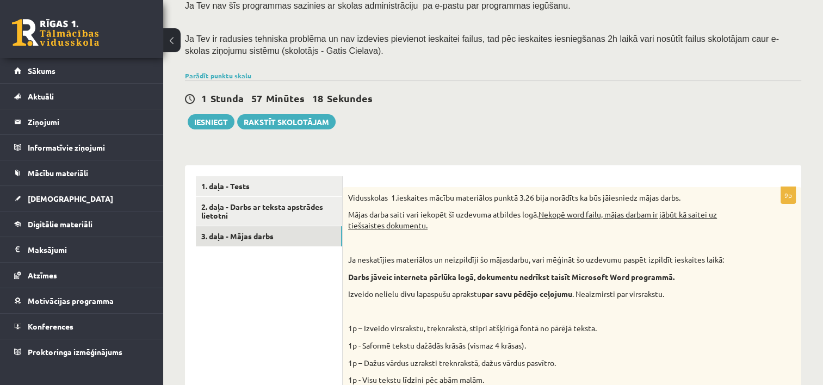
scroll to position [183, 0]
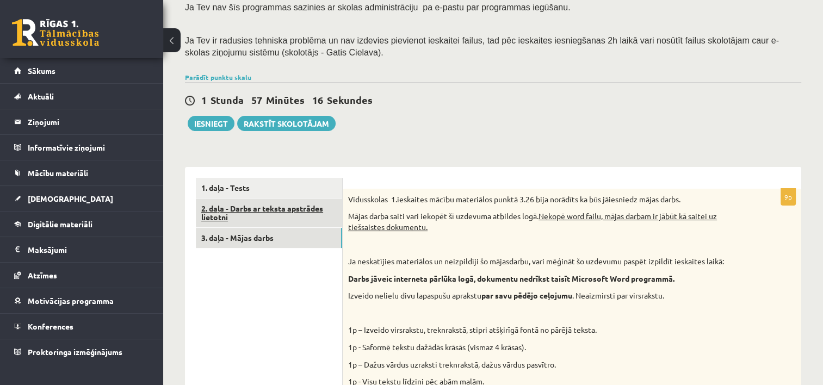
click at [272, 209] on link "2. daļa - Darbs ar teksta apstrādes lietotni" at bounding box center [269, 213] width 146 height 29
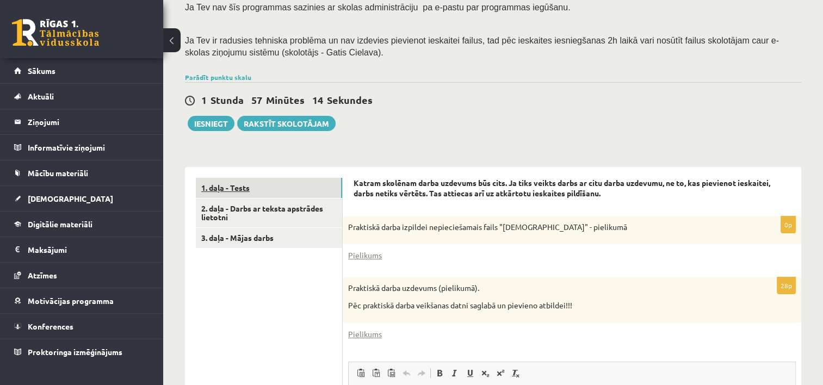
scroll to position [0, 0]
click at [283, 186] on link "1. daļa - Tests" at bounding box center [269, 188] width 146 height 20
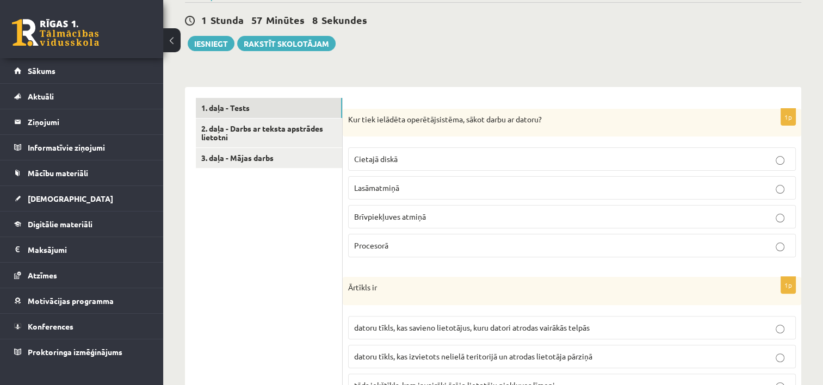
scroll to position [267, 0]
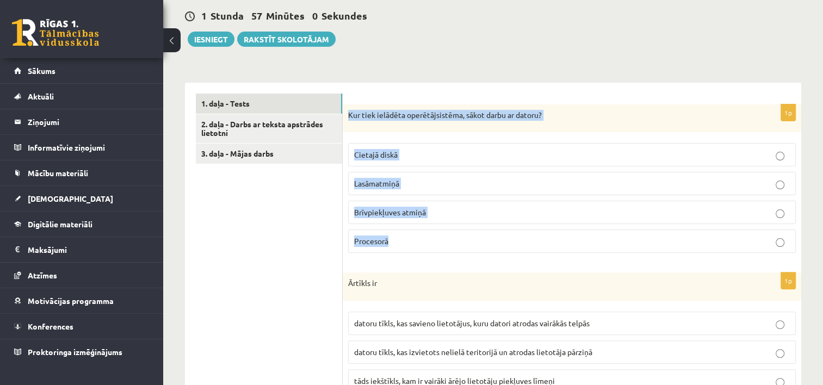
drag, startPoint x: 347, startPoint y: 113, endPoint x: 460, endPoint y: 237, distance: 168.7
click at [460, 237] on div "1p Kur tiek ielādēta operētājsistēma, sākot darbu ar datoru? Cietajā diskā Lasā…" at bounding box center [572, 183] width 459 height 158
copy div "Kur tiek ielādēta operētājsistēma, sākot darbu ar datoru? Cietajā diskā Lasāmat…"
click at [461, 155] on p "Cietajā diskā" at bounding box center [572, 154] width 436 height 11
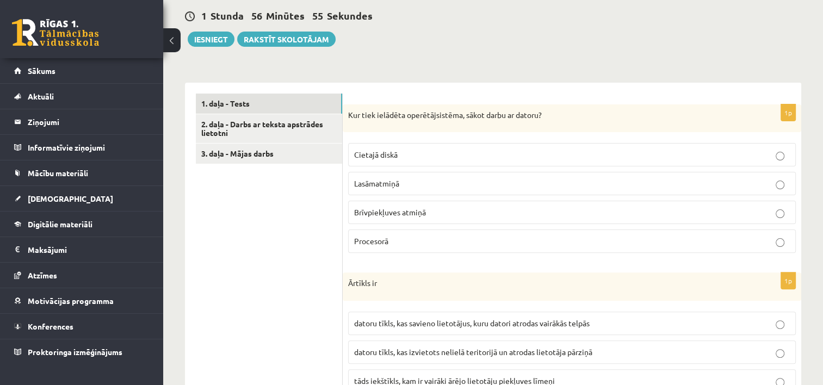
click at [523, 156] on p "Cietajā diskā" at bounding box center [572, 154] width 436 height 11
click at [457, 205] on label "Brīvpiekļuves atmiņā" at bounding box center [572, 212] width 448 height 23
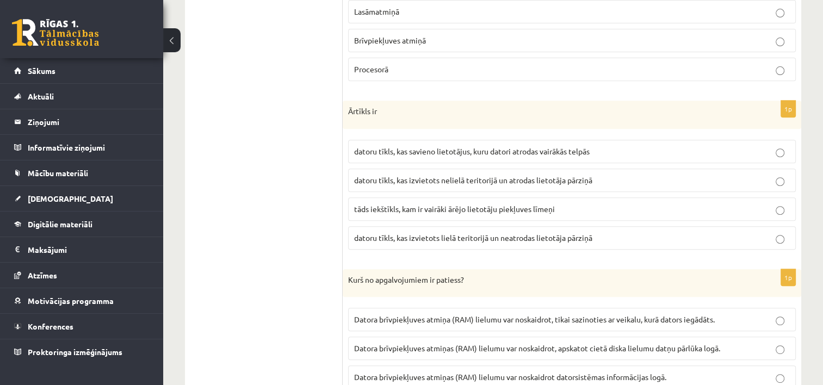
scroll to position [456, 0]
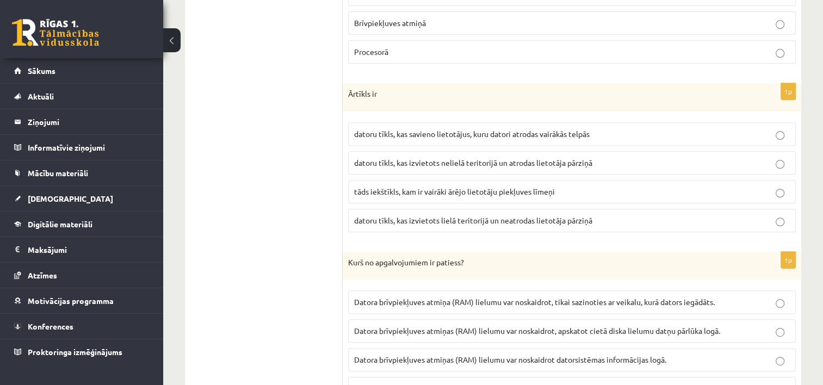
click at [482, 218] on span "datoru tīkls, kas izvietots lielā teritorijā un neatrodas lietotāja pārziņā" at bounding box center [473, 220] width 238 height 10
click at [501, 187] on span "tāds iekštīkls, kam ir vairāki ārējo lietotāju piekļuves līmeņi" at bounding box center [454, 192] width 201 height 10
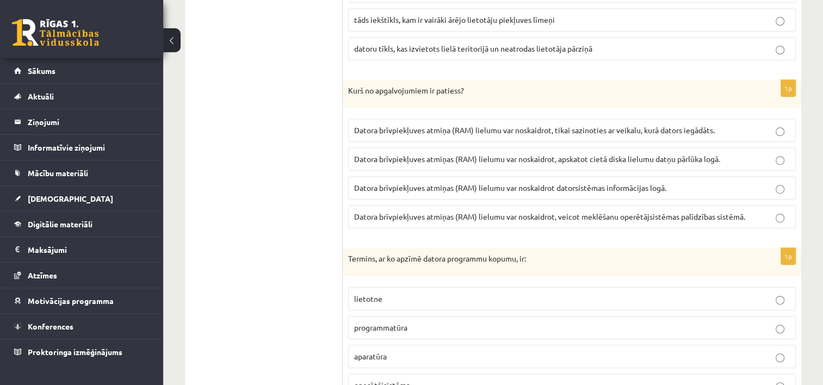
scroll to position [646, 0]
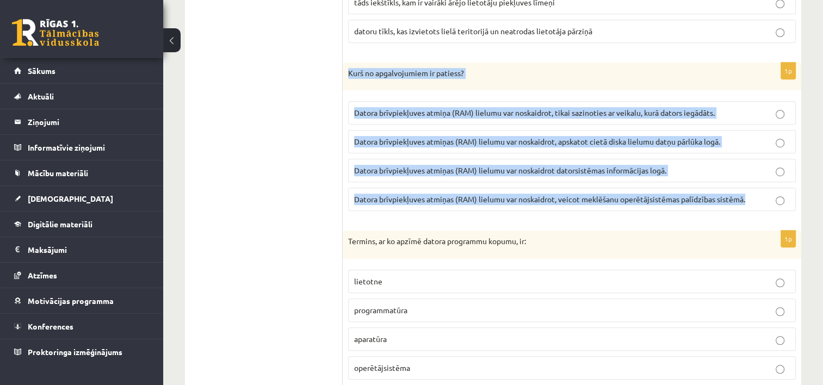
drag, startPoint x: 347, startPoint y: 65, endPoint x: 757, endPoint y: 196, distance: 430.7
click at [757, 196] on div "1p Kurš no apgalvojumiem ir patiess? Datora brīvpiekļuves atmiņa (RAM) lielumu …" at bounding box center [572, 142] width 459 height 158
copy div "Kurš no apgalvojumiem ir patiess? Datora brīvpiekļuves atmiņa (RAM) lielumu var…"
click at [763, 165] on p "Datora brīvpiekļuves atmiņas (RAM) lielumu var noskaidrot datorsistēmas informā…" at bounding box center [572, 170] width 436 height 11
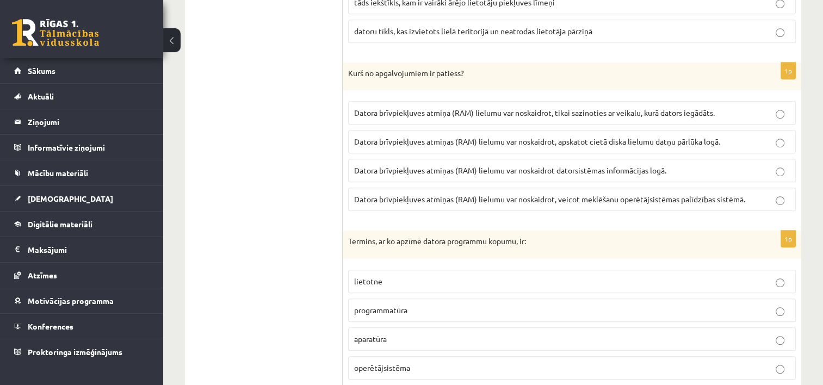
click at [747, 161] on label "Datora brīvpiekļuves atmiņas (RAM) lielumu var noskaidrot datorsistēmas informā…" at bounding box center [572, 170] width 448 height 23
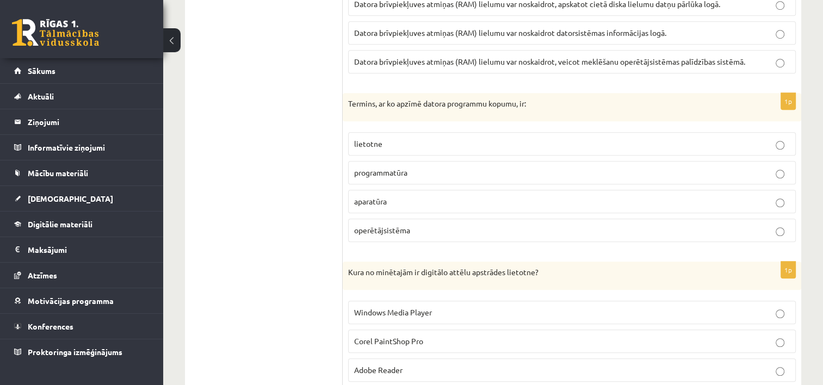
scroll to position [792, 0]
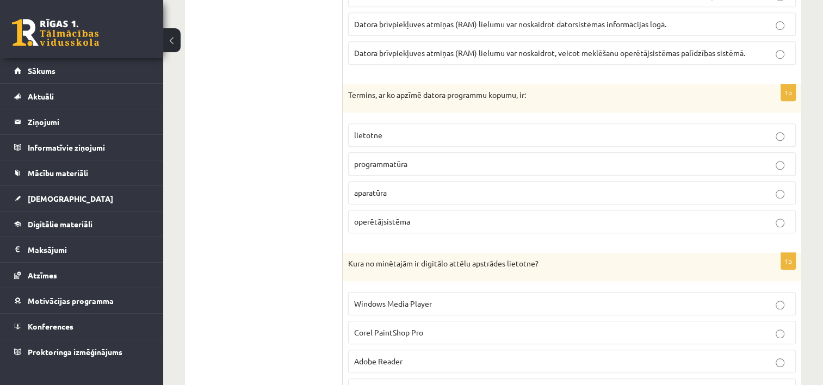
click at [745, 219] on p "operētājsistēma" at bounding box center [572, 221] width 436 height 11
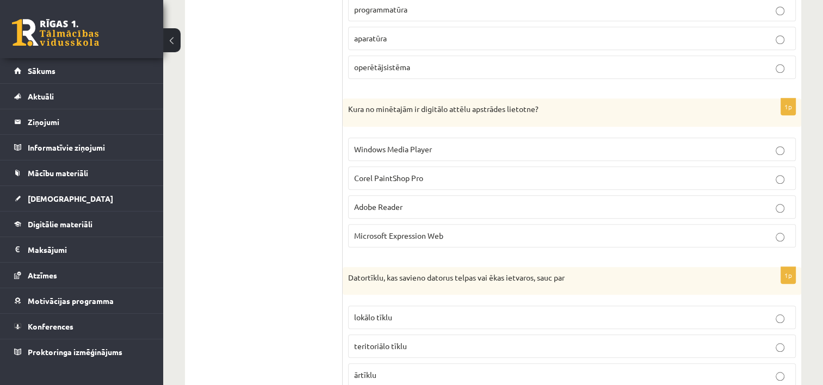
scroll to position [951, 0]
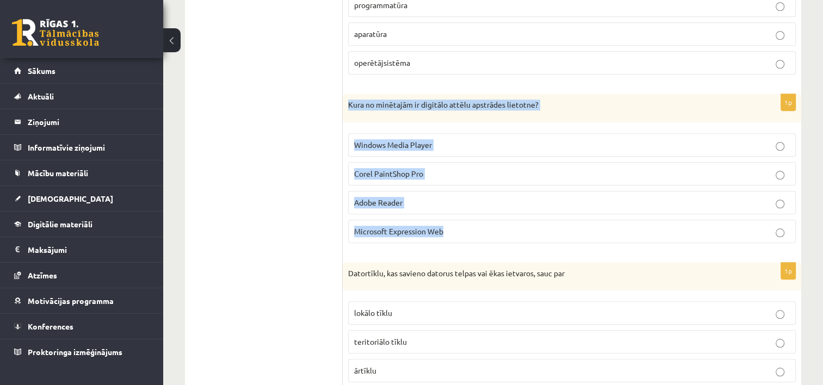
drag, startPoint x: 347, startPoint y: 92, endPoint x: 494, endPoint y: 222, distance: 196.2
click at [494, 222] on div "1p Kura no minētajām ir digitālo attēlu apstrādes lietotne? Windows Media Playe…" at bounding box center [572, 173] width 459 height 158
copy div "Kura no minētajām ir digitālo attēlu apstrādes lietotne? Windows Media Player C…"
click at [522, 162] on label "Corel PaintShop Pro" at bounding box center [572, 173] width 448 height 23
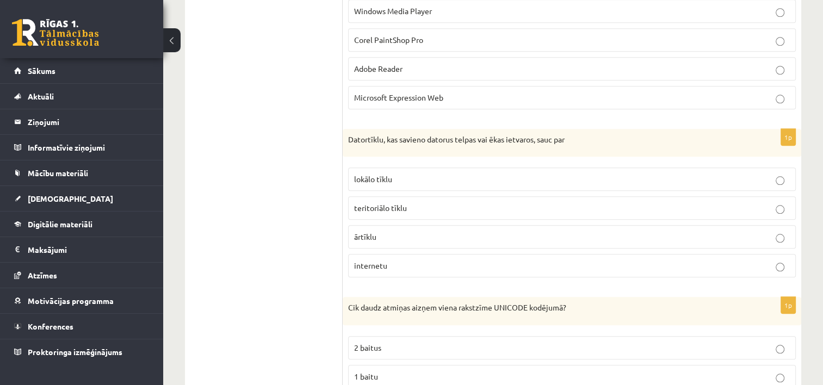
scroll to position [1097, 0]
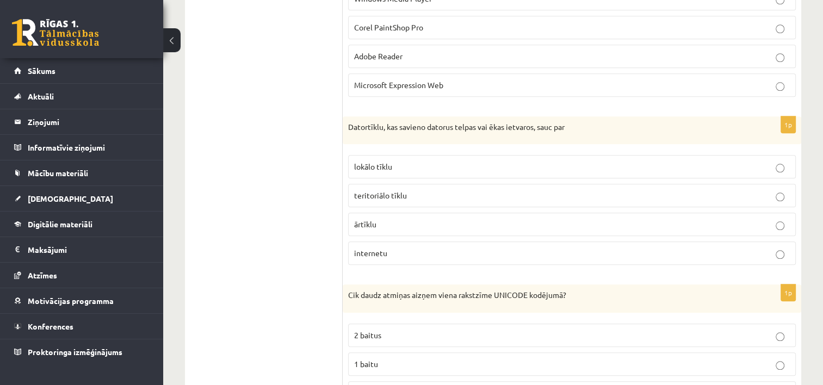
click at [762, 161] on p "lokālo tīklu" at bounding box center [572, 166] width 436 height 11
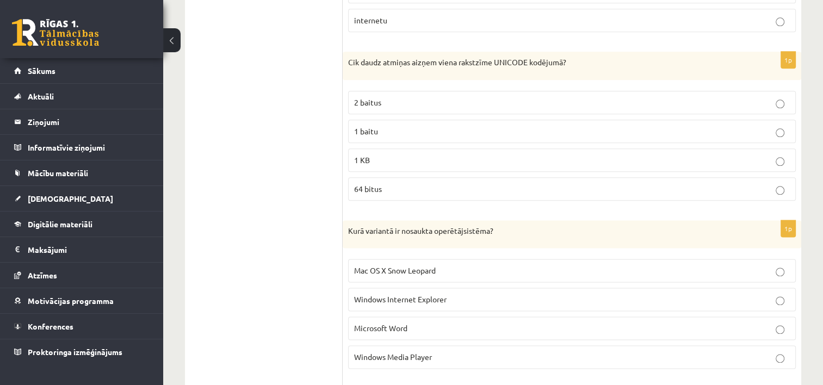
scroll to position [1317, 0]
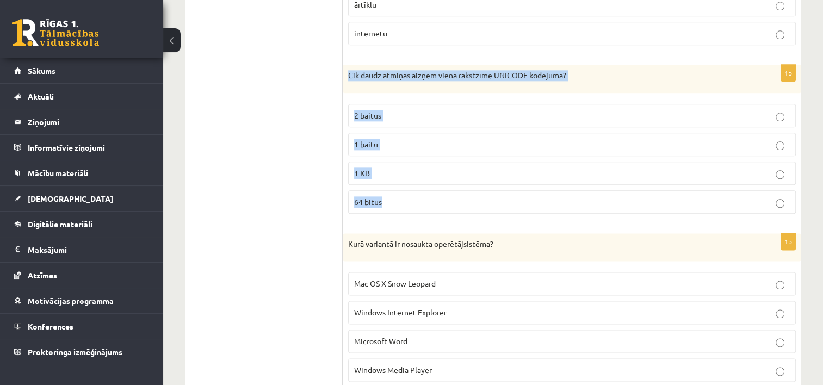
drag, startPoint x: 344, startPoint y: 64, endPoint x: 490, endPoint y: 186, distance: 190.4
click at [490, 186] on div "1p Cik daudz atmiņas aizņem viena rakstzīme UNICODE kodējumā? 2 baitus 1 baitu …" at bounding box center [572, 144] width 459 height 158
copy div "Cik daudz atmiņas aizņem viena rakstzīme UNICODE kodējumā? 2 baitus 1 baitu 1 K…"
click at [510, 150] on label "1 baitu" at bounding box center [572, 144] width 448 height 23
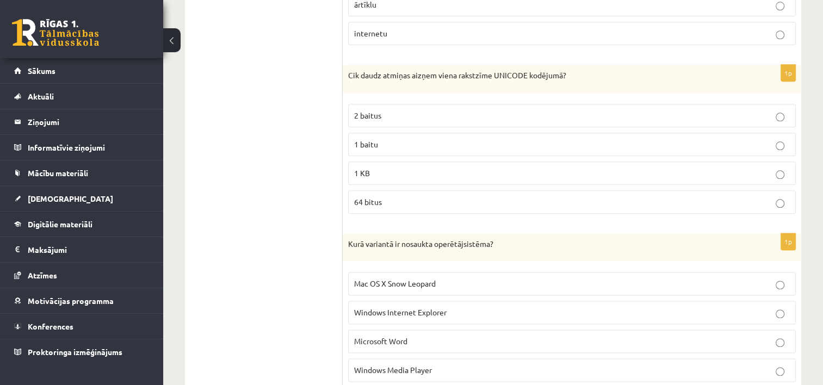
click at [729, 139] on p "1 baitu" at bounding box center [572, 144] width 436 height 11
click at [734, 110] on p "2 baitus" at bounding box center [572, 115] width 436 height 11
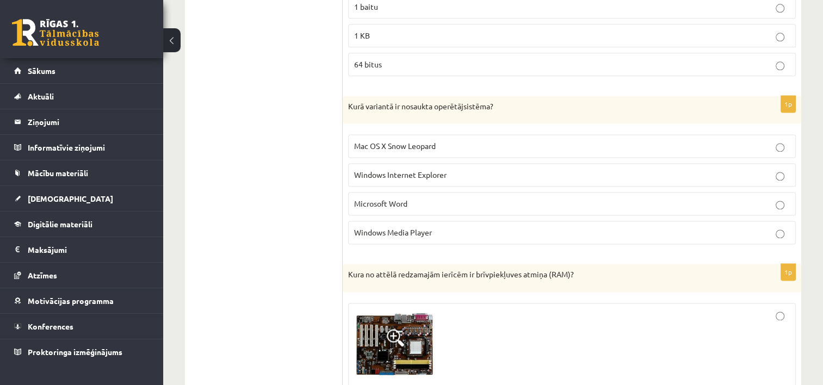
scroll to position [1459, 0]
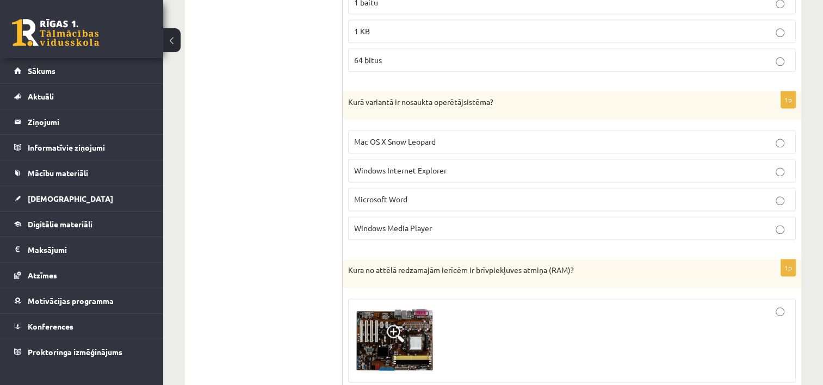
click at [785, 200] on label "Microsoft Word" at bounding box center [572, 199] width 448 height 23
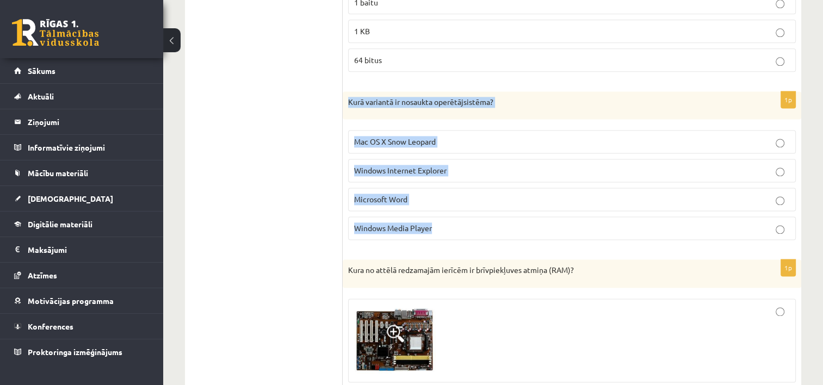
drag, startPoint x: 344, startPoint y: 92, endPoint x: 486, endPoint y: 215, distance: 187.8
click at [486, 215] on div "1p Kurā variantā ir nosaukta operētājsistēma? Mac OS X Snow Leopard Windows Int…" at bounding box center [572, 170] width 459 height 158
copy div "Kurā variantā ir nosaukta operētājsistēma? Mac OS X Snow Leopard Windows Intern…"
click at [514, 166] on p "Windows Internet Explorer" at bounding box center [572, 170] width 436 height 11
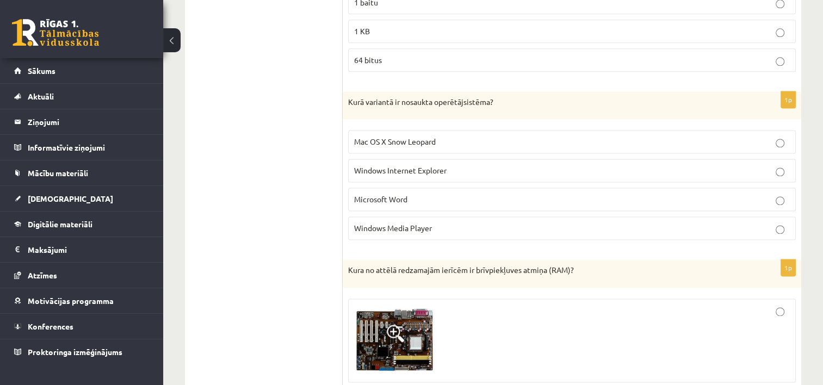
click at [570, 313] on div at bounding box center [572, 341] width 436 height 72
click at [526, 139] on p "Mac OS X Snow Leopard" at bounding box center [572, 141] width 436 height 11
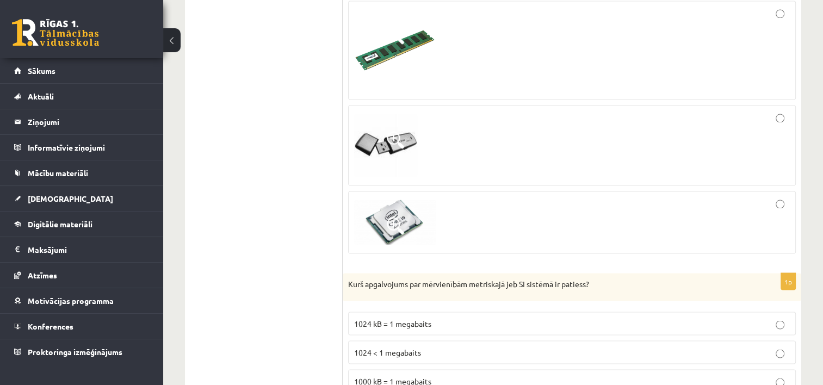
scroll to position [1855, 0]
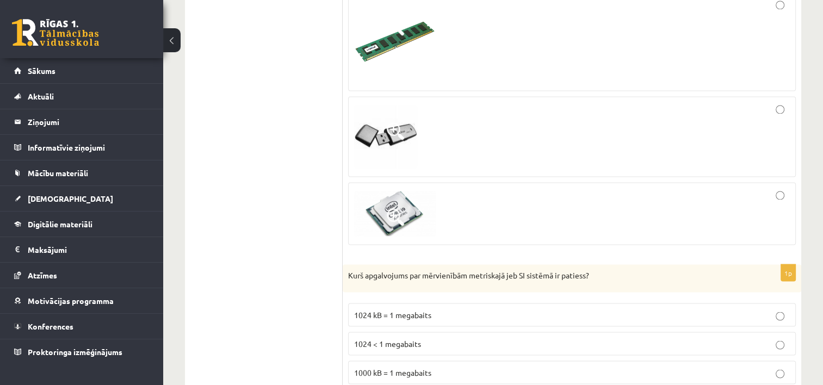
click at [775, 102] on div at bounding box center [572, 136] width 436 height 69
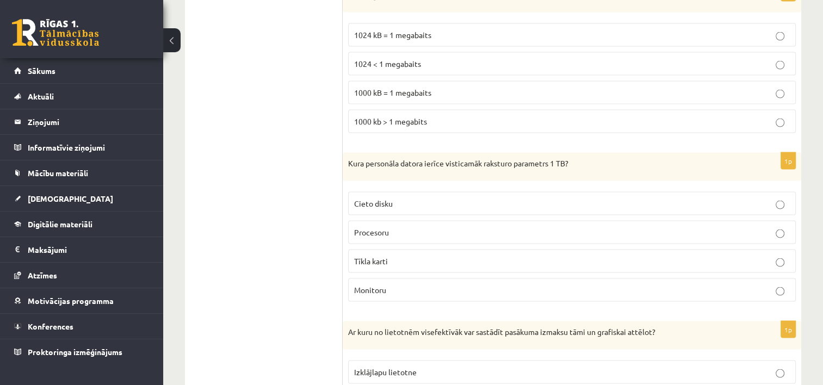
scroll to position [2152, 0]
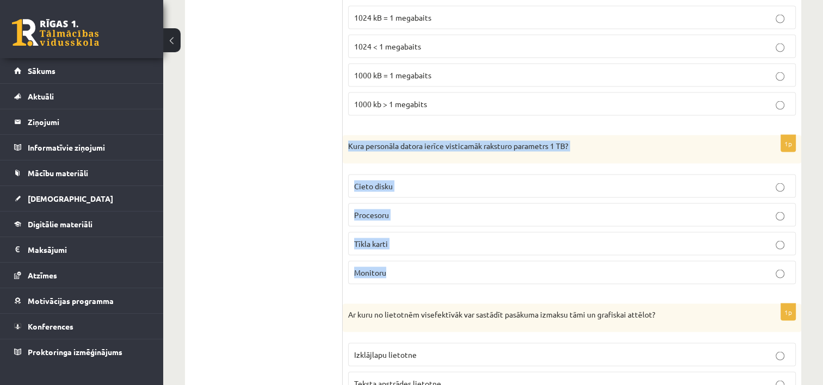
drag, startPoint x: 345, startPoint y: 133, endPoint x: 489, endPoint y: 277, distance: 203.1
click at [489, 277] on div "1p Kura personāla datora ierīce visticamāk raksturo parametrs 1 TB? Cieto disku…" at bounding box center [572, 214] width 459 height 158
copy div "Kura personāla datora ierīce visticamāk raksturo parametrs 1 TB? Cieto disku Pr…"
click at [511, 242] on label "Tīkla karti" at bounding box center [572, 243] width 448 height 23
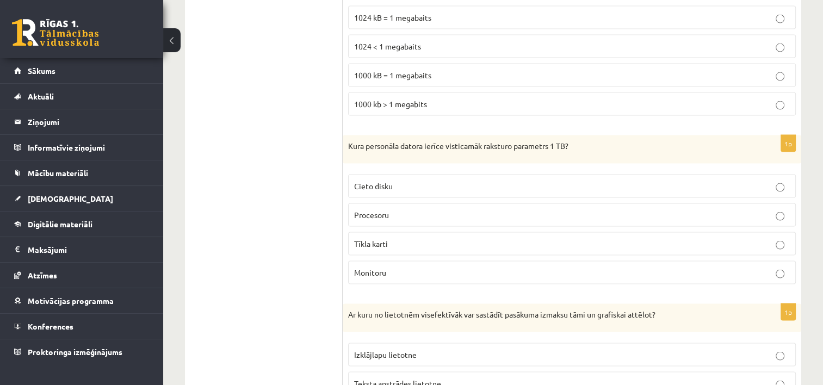
click at [746, 203] on label "Procesoru" at bounding box center [572, 214] width 448 height 23
click at [755, 181] on p "Cieto disku" at bounding box center [572, 186] width 436 height 11
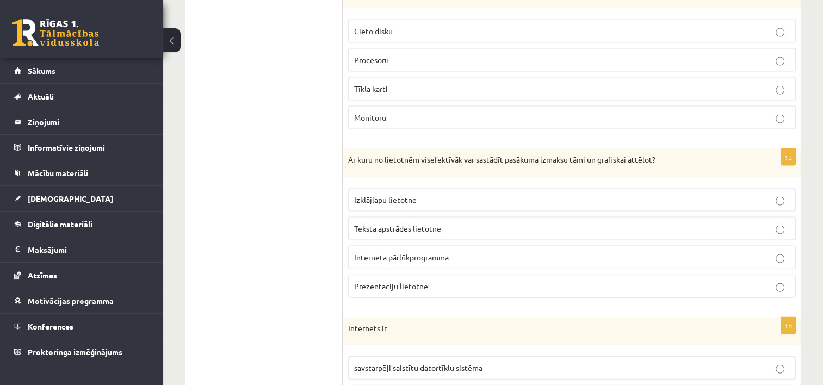
scroll to position [2312, 0]
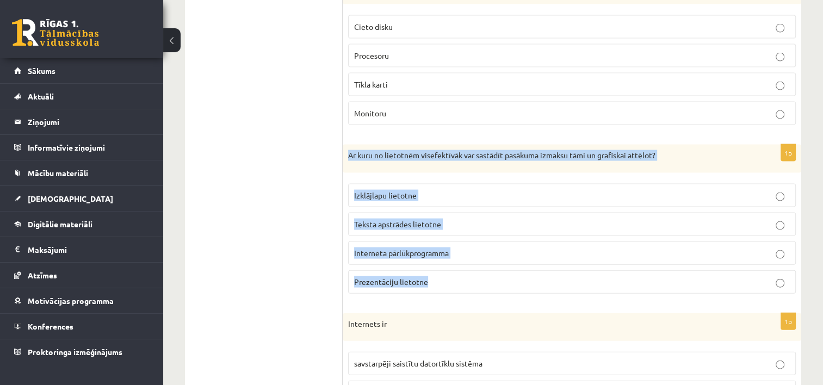
drag, startPoint x: 344, startPoint y: 144, endPoint x: 533, endPoint y: 270, distance: 227.1
click at [533, 270] on div "1p Ar kuru no lietotnēm visefektīvāk var sastādīt pasākuma izmaksu tāmi un graf…" at bounding box center [572, 224] width 459 height 158
copy div "Ar kuru no lietotnēm visefektīvāk var sastādīt pasākuma izmaksu tāmi un grafisk…"
click at [556, 248] on p "Interneta pārlūkprogramma" at bounding box center [572, 253] width 436 height 11
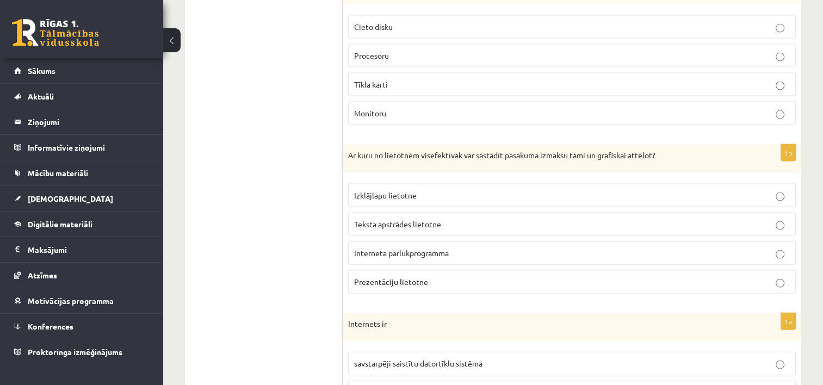
click at [716, 248] on p "Interneta pārlūkprogramma" at bounding box center [572, 253] width 436 height 11
click at [749, 190] on p "Izklājlapu lietotne" at bounding box center [572, 195] width 436 height 11
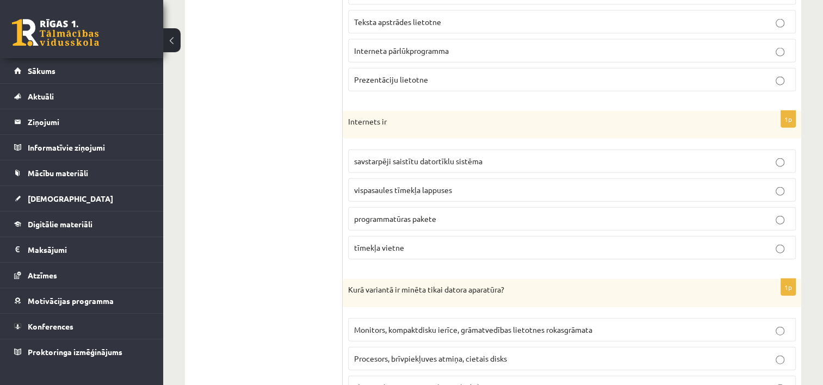
scroll to position [2527, 0]
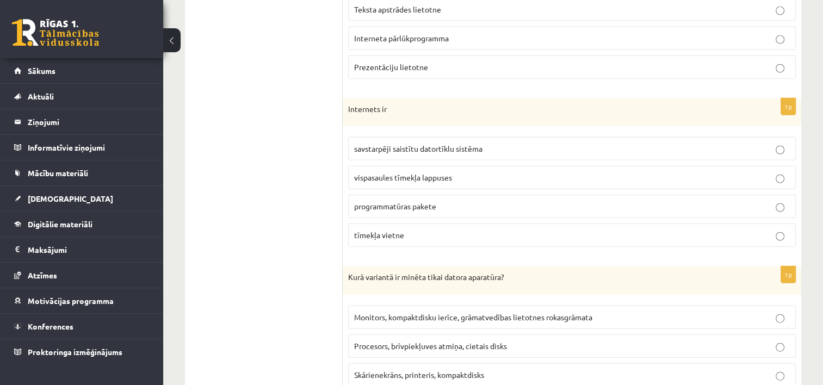
click at [785, 230] on p "tīmekļa vietne" at bounding box center [572, 235] width 436 height 11
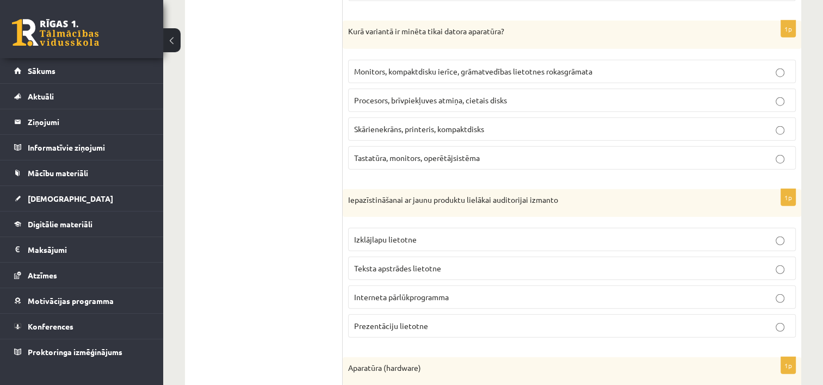
scroll to position [2777, 0]
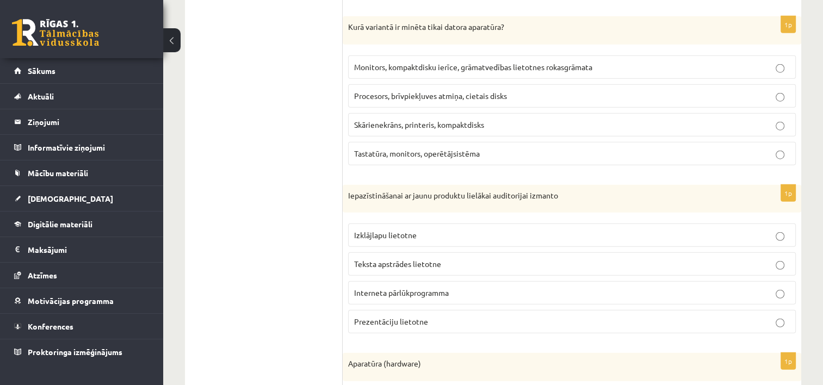
click at [786, 316] on p "Prezentāciju lietotne" at bounding box center [572, 321] width 436 height 11
click at [787, 287] on p "Interneta pārlūkprogramma" at bounding box center [572, 292] width 436 height 11
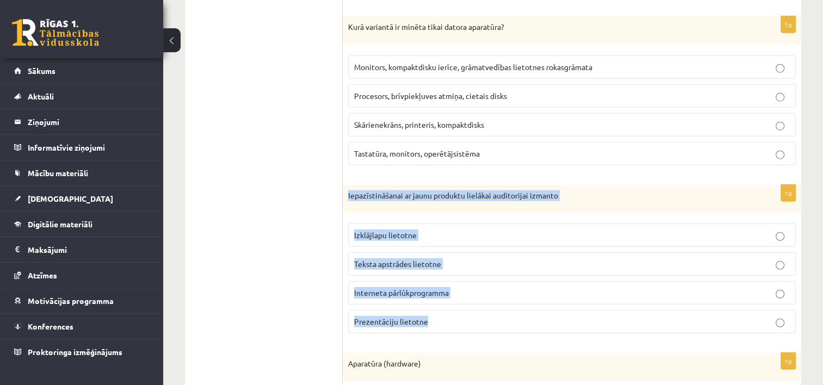
drag, startPoint x: 345, startPoint y: 172, endPoint x: 477, endPoint y: 307, distance: 188.5
copy div "Iepazīstināšanai ar jaunu produktu lielākai auditorijai izmanto Izklājlapu liet…"
click at [505, 287] on p "Interneta pārlūkprogramma" at bounding box center [572, 292] width 436 height 11
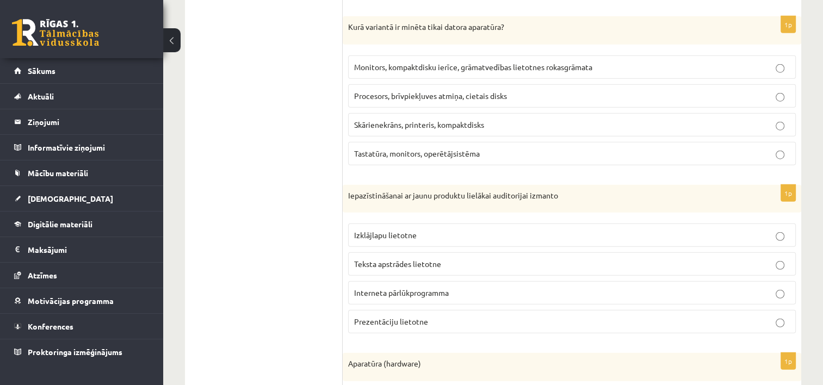
click at [745, 294] on fieldset "Izklājlapu lietotne Teksta apstrādes lietotne Interneta pārlūkprogramma Prezent…" at bounding box center [572, 277] width 448 height 119
click at [746, 310] on label "Prezentāciju lietotne" at bounding box center [572, 321] width 448 height 23
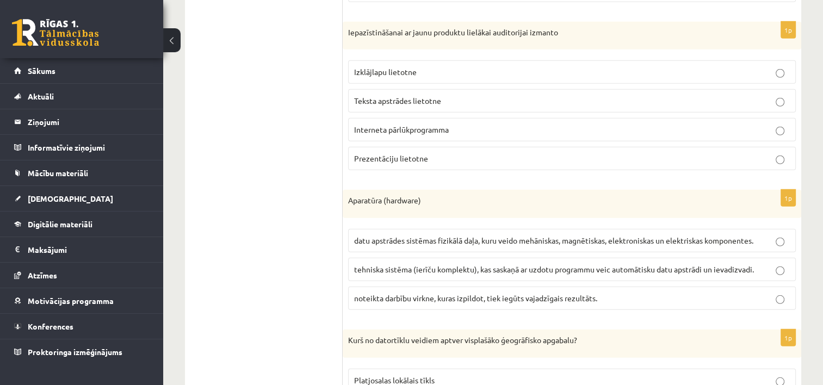
scroll to position [2945, 0]
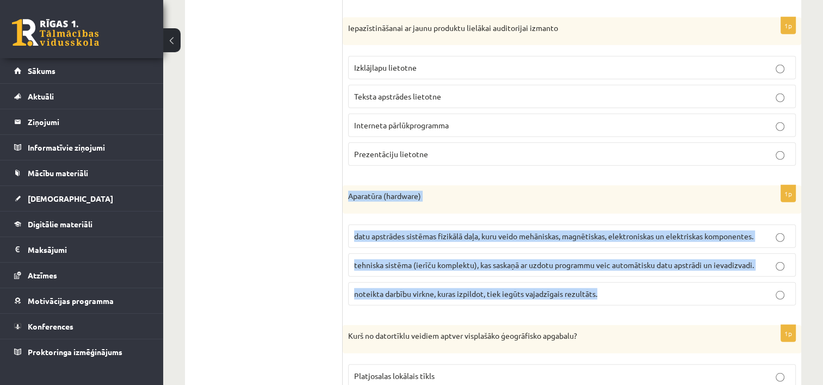
drag, startPoint x: 343, startPoint y: 175, endPoint x: 630, endPoint y: 299, distance: 312.4
click at [630, 299] on div "1p Aparatūra (hardware) datu apstrādes sistēmas fizikālā daļa, kuru veido mehān…" at bounding box center [572, 250] width 459 height 129
copy div "Aparatūra (hardware) datu apstrādes sistēmas fizikālā daļa, kuru veido mehānisk…"
click at [730, 190] on div "Aparatūra (hardware)" at bounding box center [572, 200] width 459 height 28
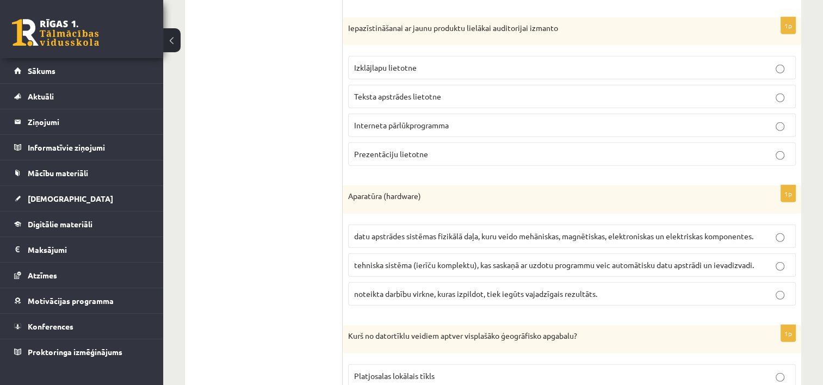
click at [698, 231] on span "datu apstrādes sistēmas fizikālā daļa, kuru veido mehāniskas, magnētiskas, elek…" at bounding box center [553, 236] width 399 height 10
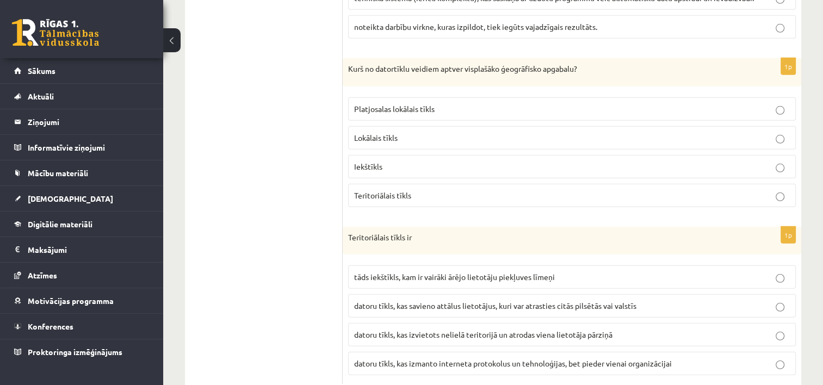
scroll to position [3229, 0]
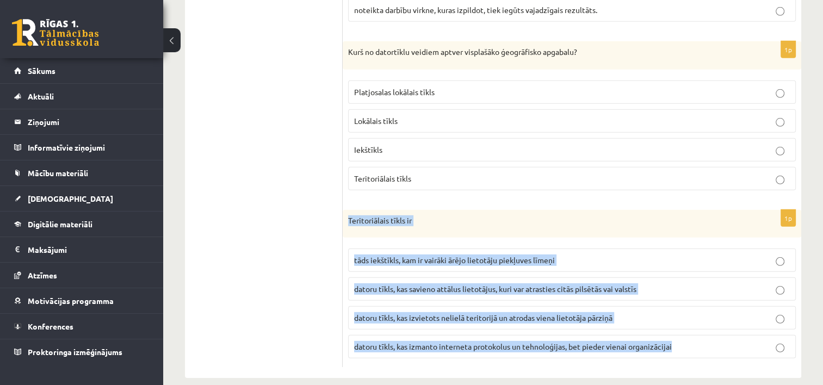
drag, startPoint x: 344, startPoint y: 203, endPoint x: 699, endPoint y: 334, distance: 377.3
click at [699, 334] on div "1p Teritoriālais tīkls ir tāds iekštīkls, kam ir vairāki ārējo lietotāju piekļu…" at bounding box center [572, 289] width 459 height 158
click at [721, 312] on p "datoru tīkls, kas izvietots nelielā teritorijā un atrodas viena lietotāja pārzi…" at bounding box center [572, 317] width 436 height 11
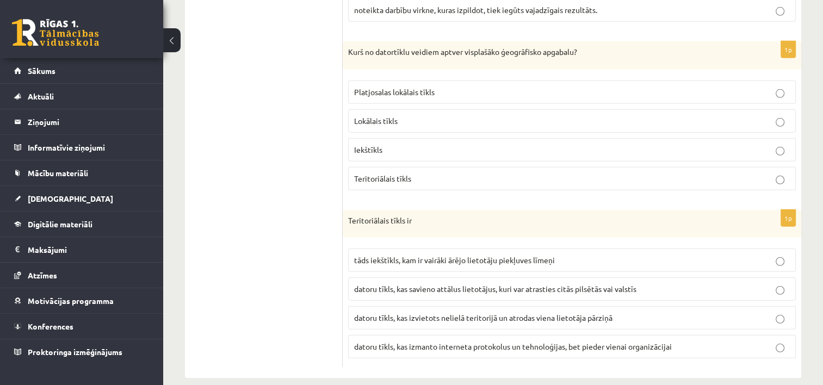
click at [726, 249] on label "tāds iekštīkls, kam ir vairāki ārējo lietotāju piekļuves līmeņi" at bounding box center [572, 260] width 448 height 23
click at [719, 283] on p "datoru tīkls, kas savieno attālus lietotājus, kuri var atrasties citās pilsētās…" at bounding box center [572, 288] width 436 height 11
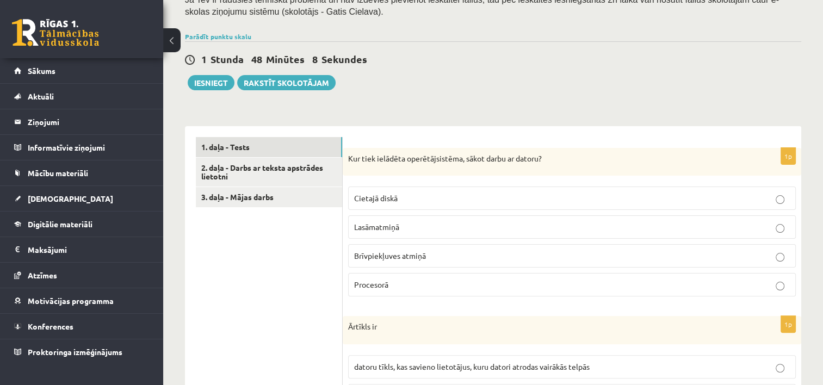
scroll to position [219, 0]
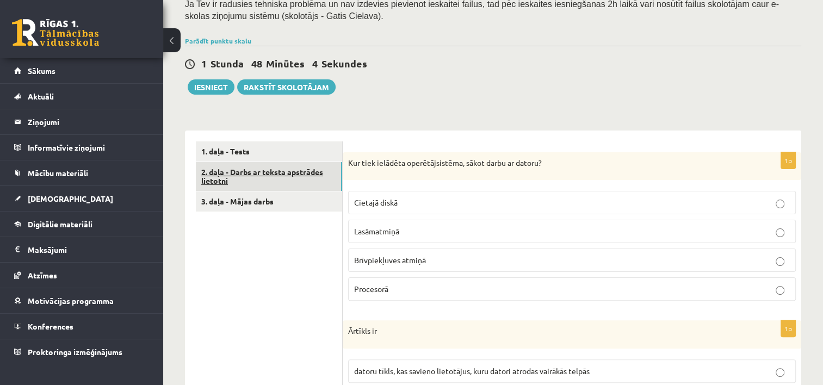
click at [302, 166] on link "2. daļa - Darbs ar teksta apstrādes lietotni" at bounding box center [269, 176] width 146 height 29
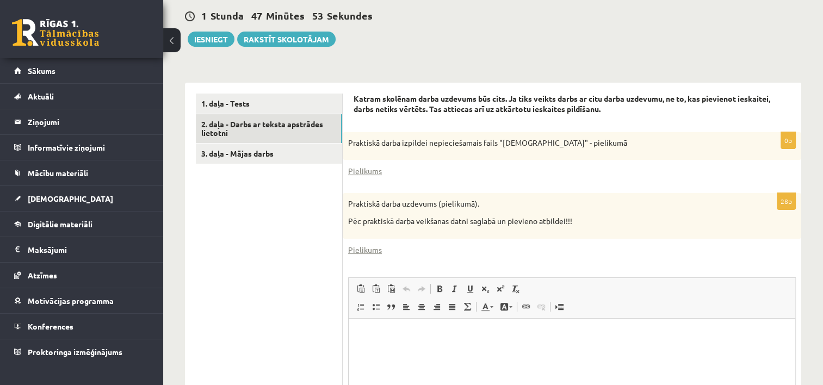
scroll to position [268, 0]
click at [363, 173] on link "Pielikums" at bounding box center [365, 170] width 34 height 11
click at [368, 248] on link "Pielikums" at bounding box center [365, 249] width 34 height 11
click at [374, 171] on link "Pielikums" at bounding box center [365, 170] width 34 height 11
